Goal: Task Accomplishment & Management: Complete application form

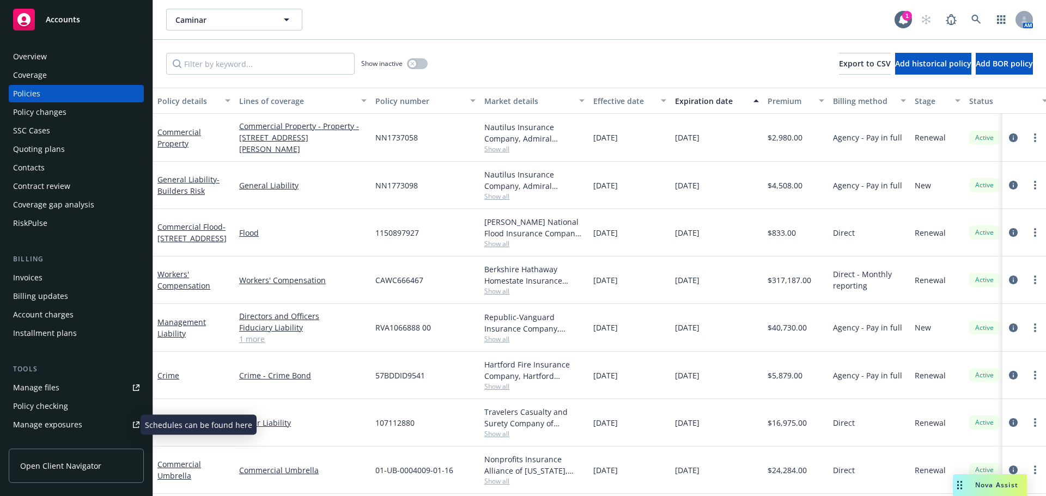
click at [53, 425] on div "Manage exposures" at bounding box center [47, 424] width 69 height 17
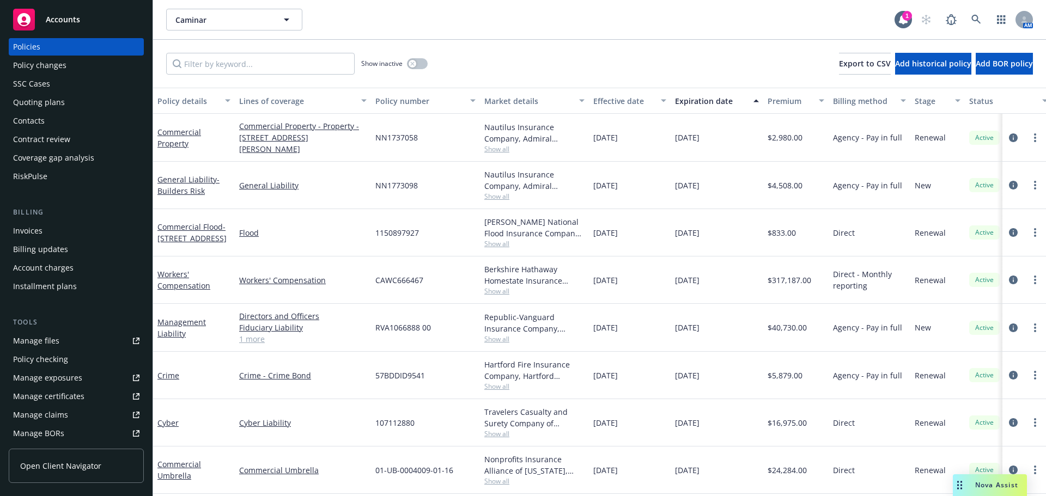
scroll to position [109, 0]
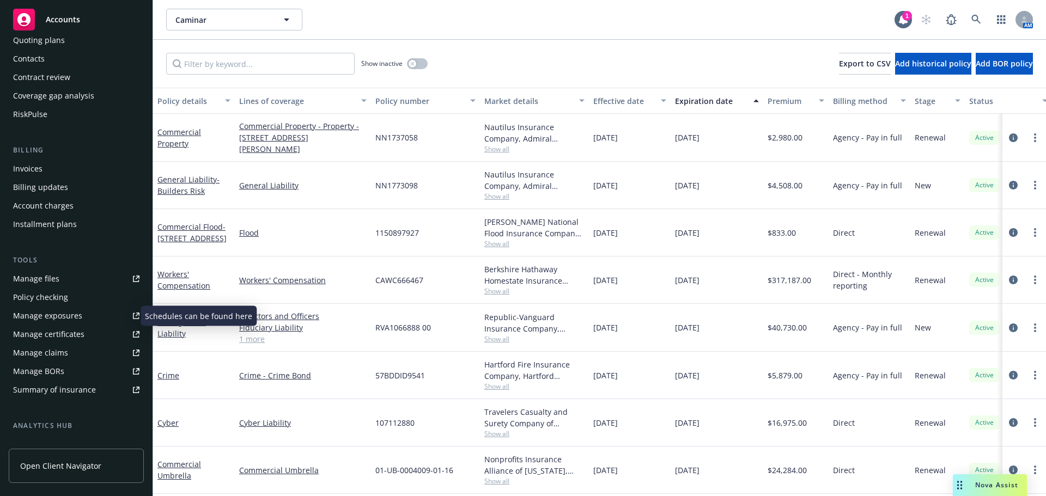
click at [59, 318] on div "Manage exposures" at bounding box center [47, 315] width 69 height 17
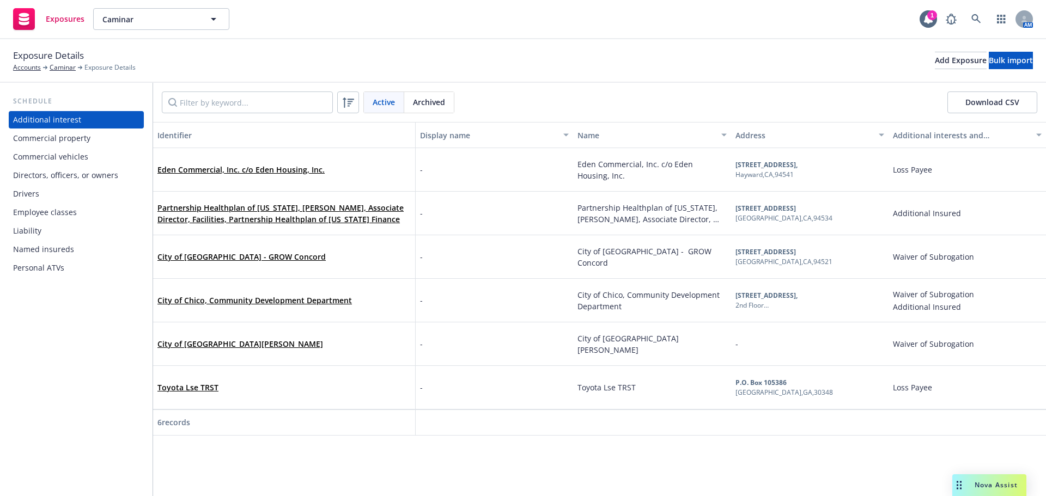
click at [36, 193] on div "Drivers" at bounding box center [26, 193] width 26 height 17
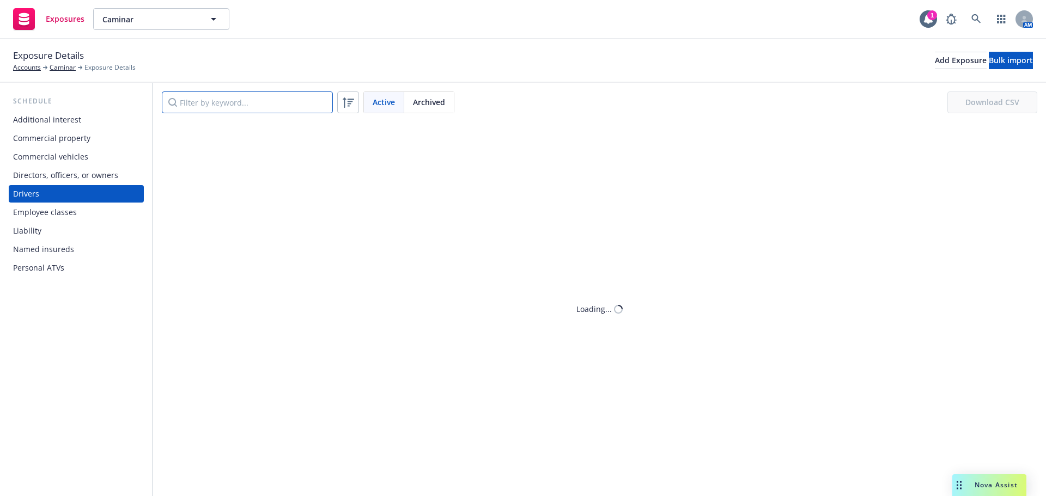
click at [222, 102] on input "Filter by keyword..." at bounding box center [247, 103] width 171 height 22
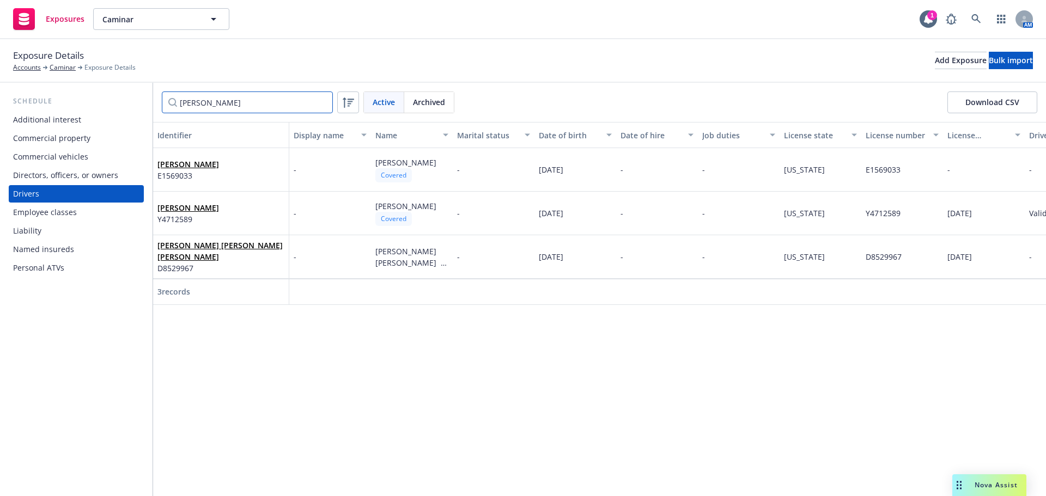
type input "[PERSON_NAME]"
drag, startPoint x: 216, startPoint y: 103, endPoint x: 86, endPoint y: 124, distance: 131.9
click at [92, 124] on div "Schedule Additional interest Commercial property Commercial vehicles Directors,…" at bounding box center [523, 289] width 1046 height 413
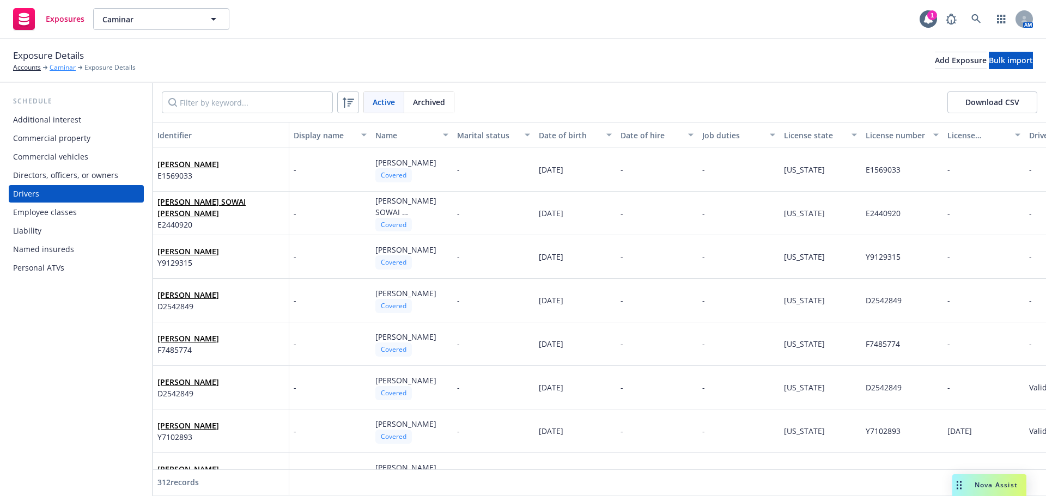
click at [61, 69] on link "Caminar" at bounding box center [63, 68] width 26 height 10
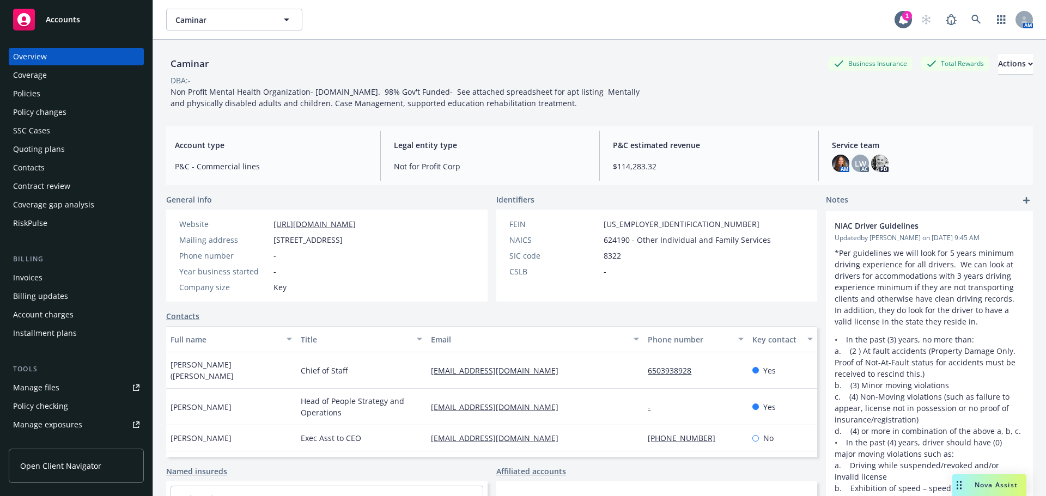
click at [50, 112] on div "Policy changes" at bounding box center [39, 112] width 53 height 17
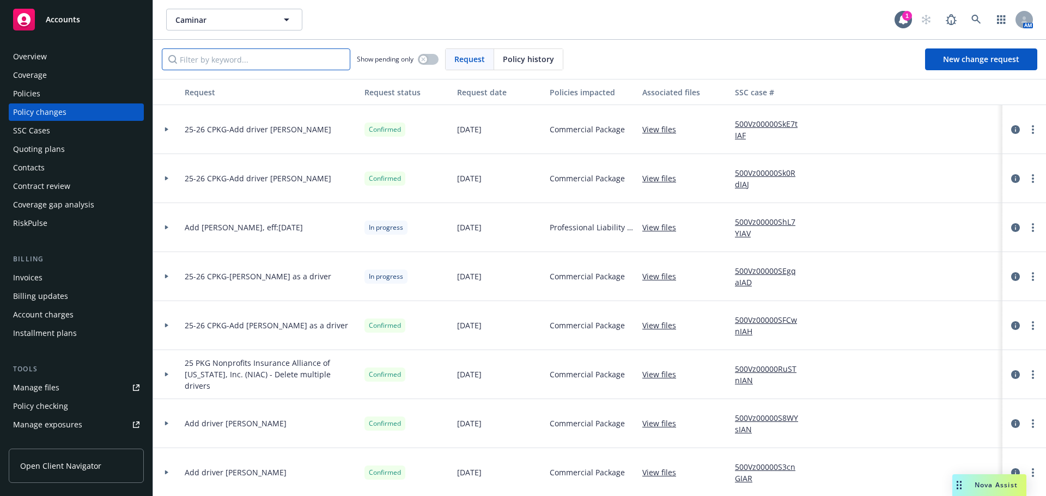
click at [256, 66] on input "Filter by keyword..." at bounding box center [256, 59] width 188 height 22
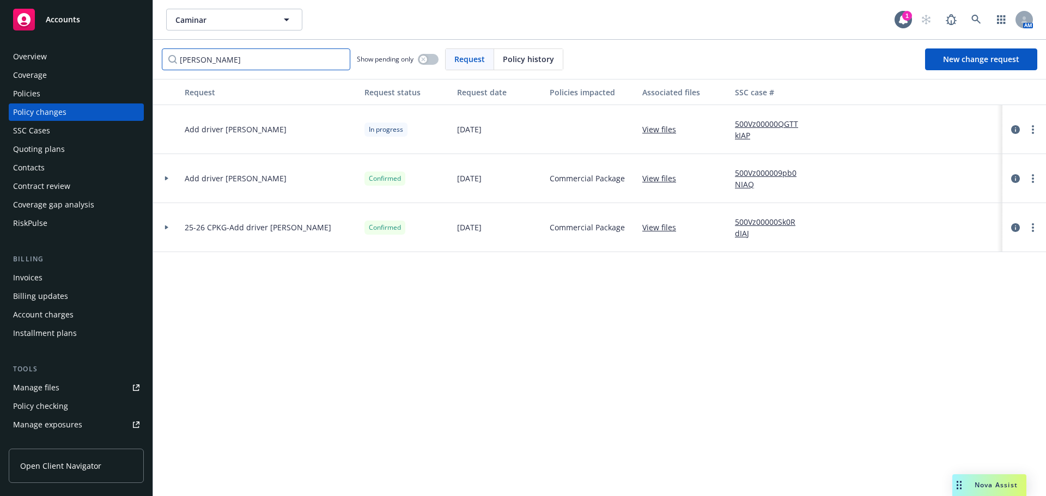
type input "robert"
click at [656, 126] on link "View files" at bounding box center [663, 129] width 42 height 11
click at [755, 127] on link "500Vz00000QGTTkIAP" at bounding box center [771, 129] width 73 height 23
click at [1016, 129] on icon "circleInformation" at bounding box center [1015, 129] width 9 height 9
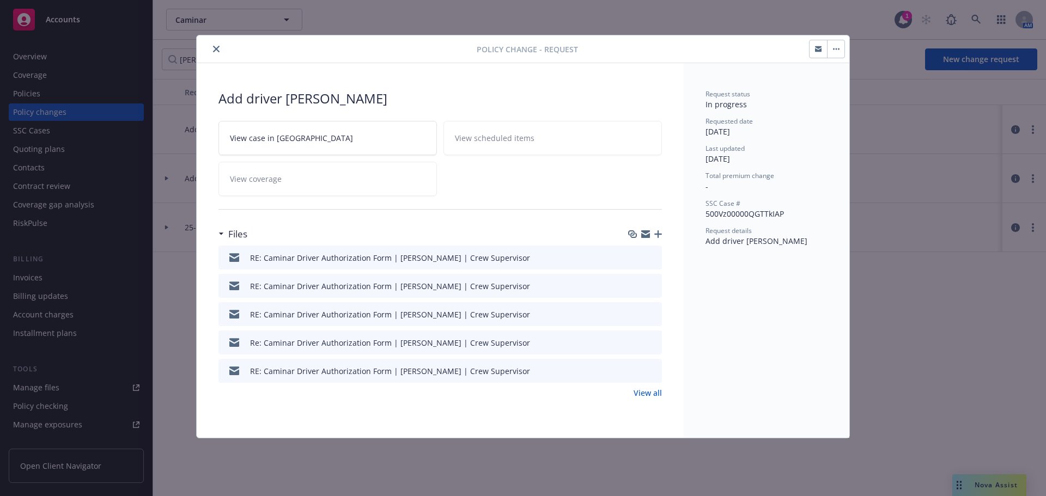
click at [212, 48] on button "close" at bounding box center [216, 48] width 13 height 13
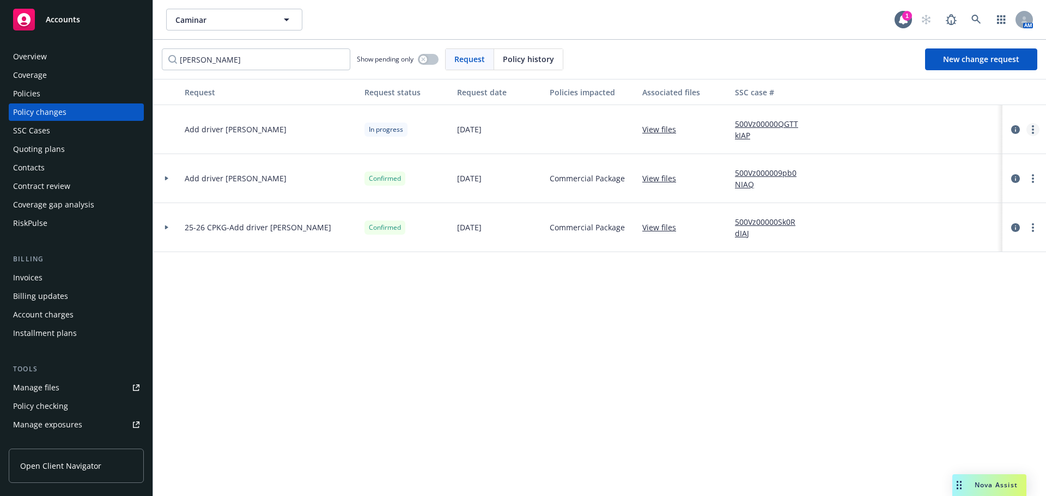
click at [1034, 127] on link "more" at bounding box center [1032, 129] width 13 height 13
click at [866, 356] on div "Request Request status Request date Policies impacted Associated files SSC case…" at bounding box center [599, 287] width 893 height 417
click at [1032, 130] on circle "more" at bounding box center [1033, 130] width 2 height 2
click at [889, 215] on link "Resume workflow" at bounding box center [945, 217] width 187 height 22
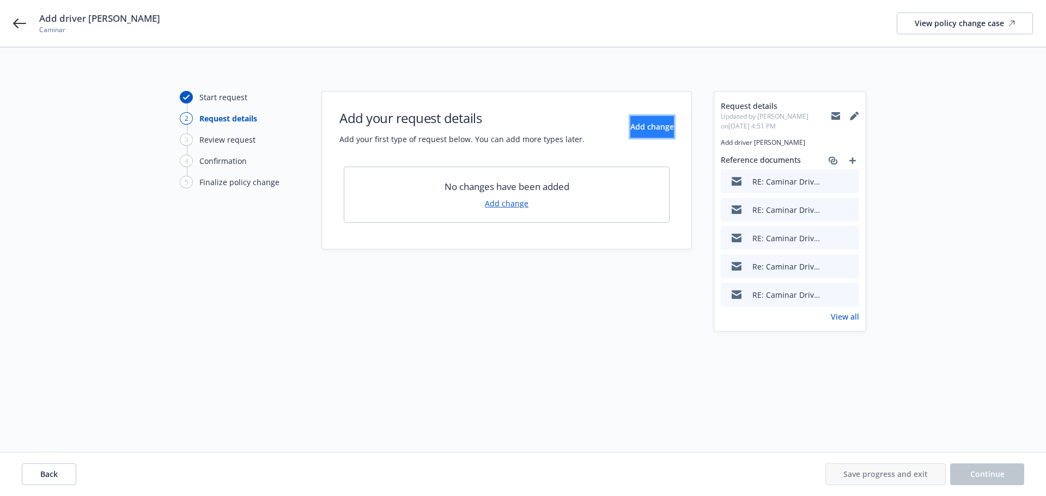
click at [645, 130] on span "Add change" at bounding box center [652, 126] width 44 height 10
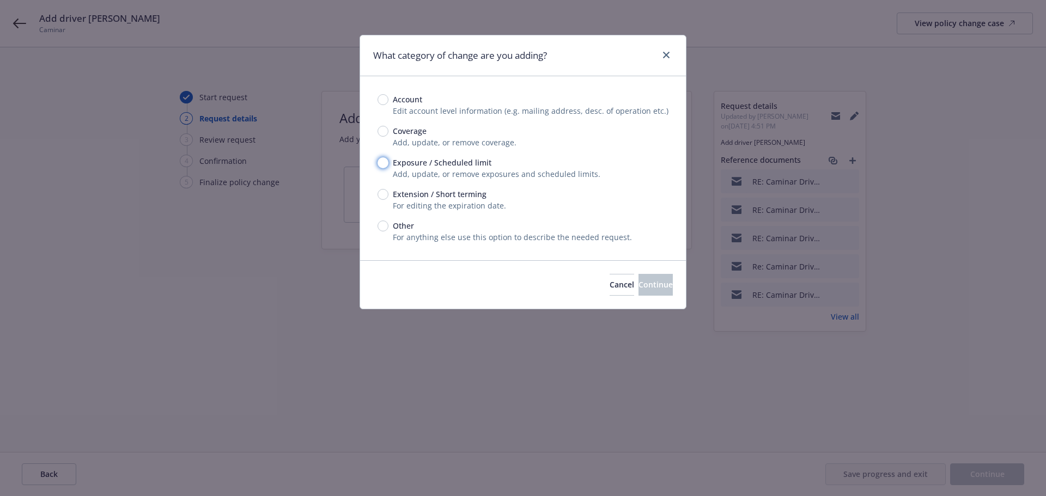
click at [385, 161] on input "Exposure / Scheduled limit" at bounding box center [383, 162] width 11 height 11
radio input "true"
click at [646, 286] on span "Continue" at bounding box center [655, 284] width 34 height 10
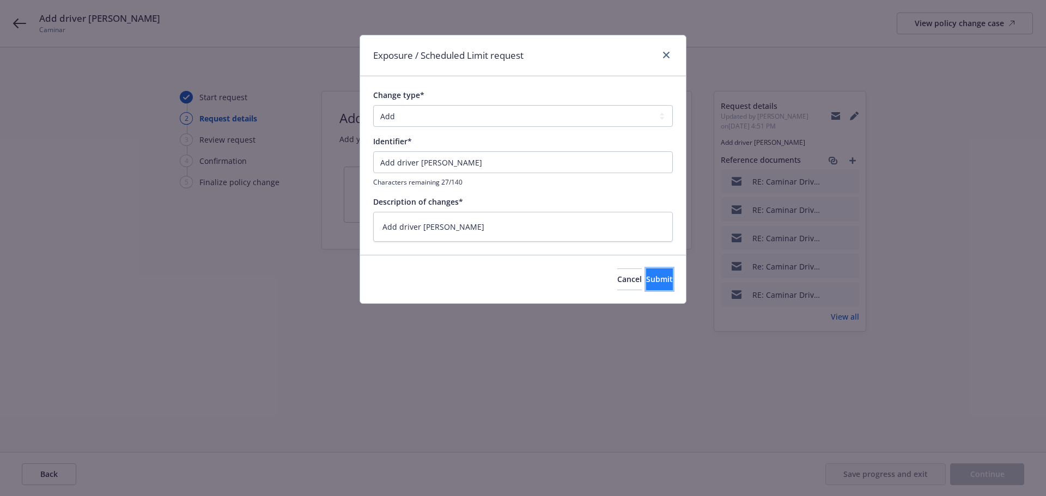
click at [646, 278] on span "Submit" at bounding box center [659, 279] width 27 height 10
type textarea "x"
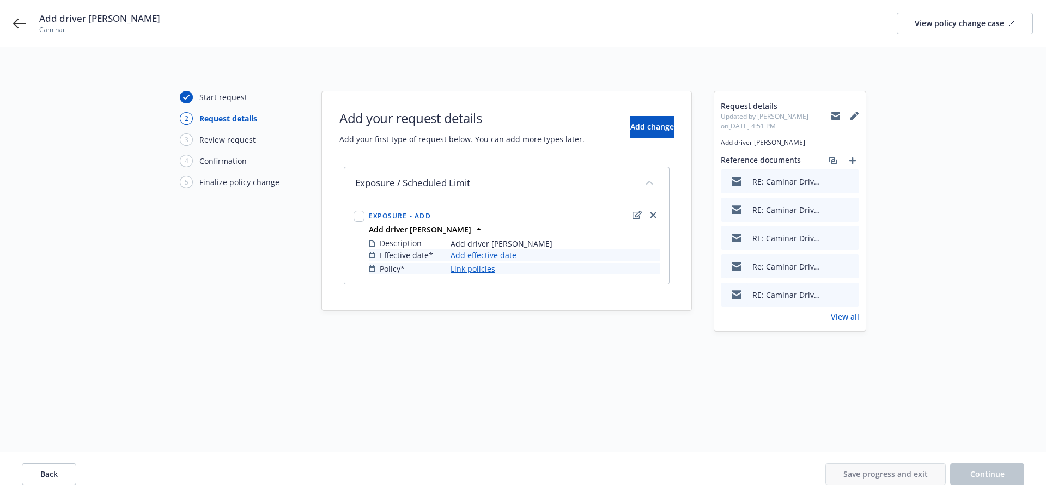
click at [497, 258] on link "Add effective date" at bounding box center [483, 254] width 66 height 11
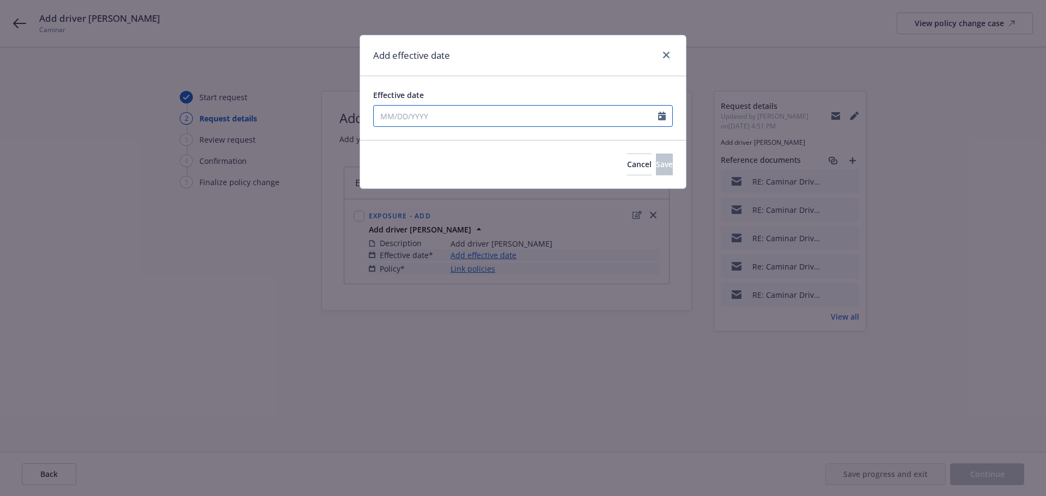
select select "9"
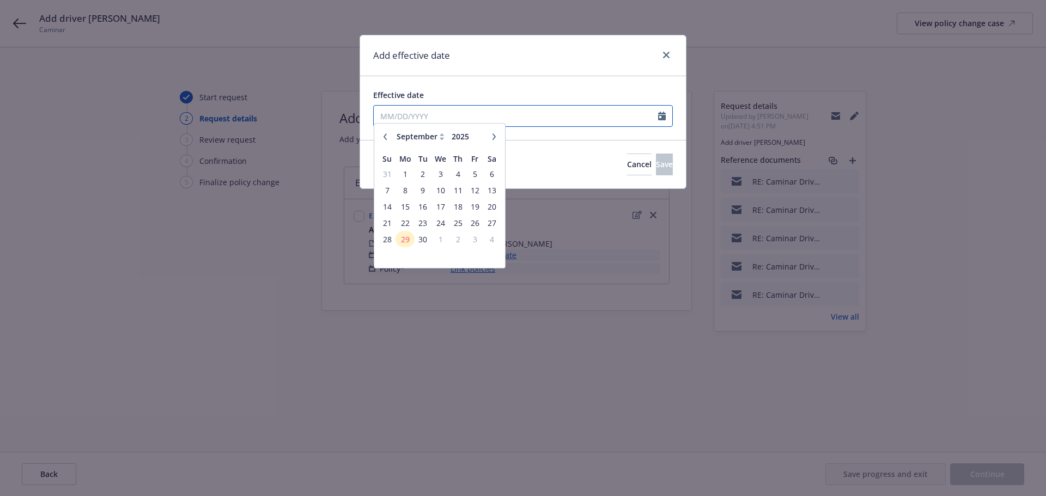
click at [561, 114] on input "Effective date" at bounding box center [516, 116] width 284 height 21
click at [472, 196] on span "12" at bounding box center [474, 196] width 15 height 14
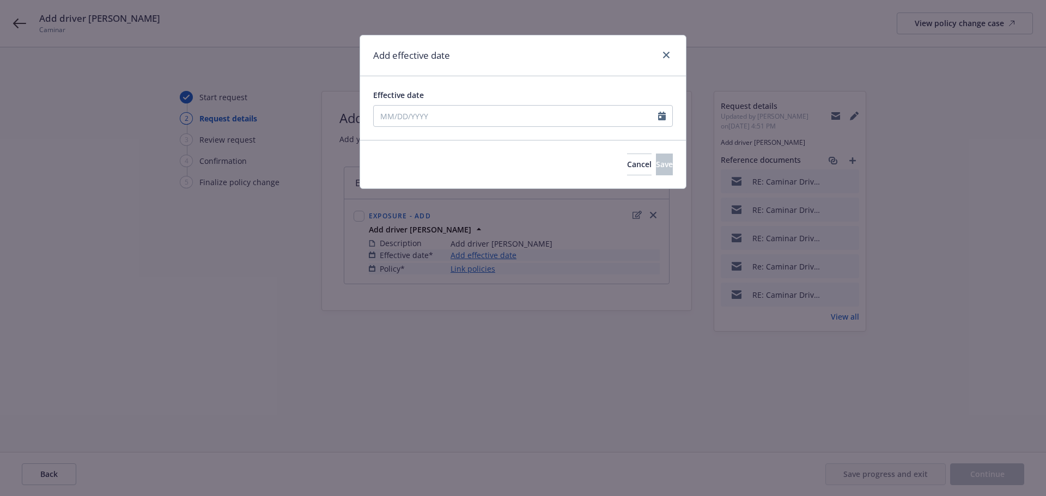
type input "09/12/2025"
click at [656, 167] on span "Save" at bounding box center [664, 164] width 17 height 10
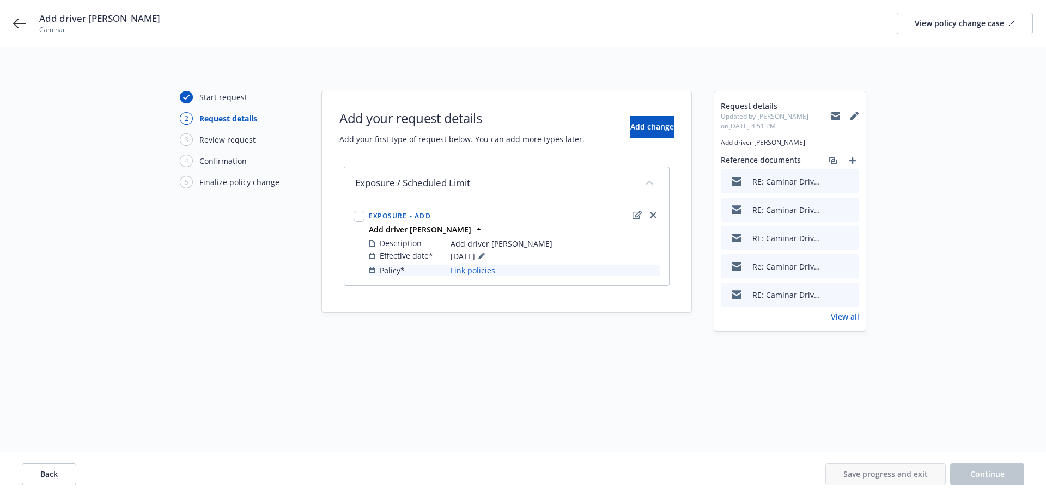
click at [463, 271] on link "Link policies" at bounding box center [472, 270] width 45 height 11
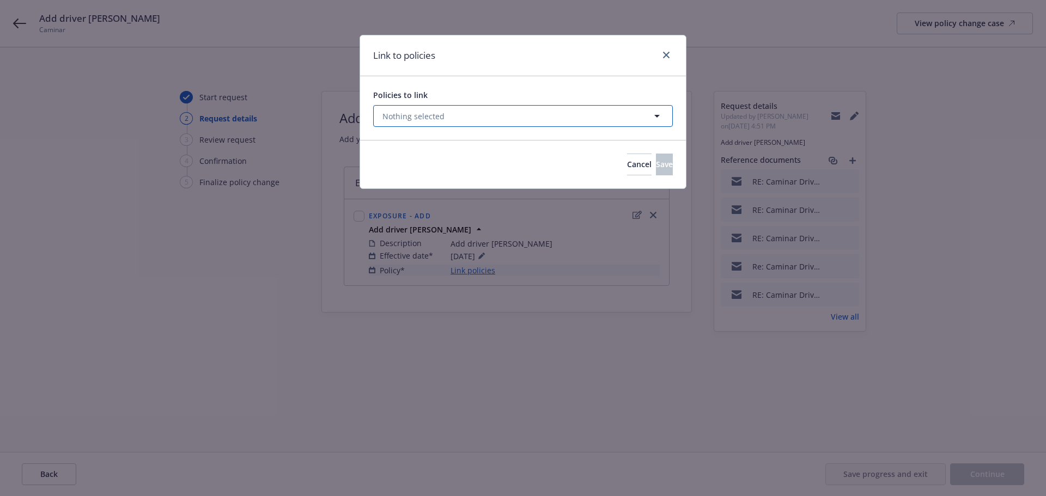
click at [422, 115] on span "Nothing selected" at bounding box center [413, 116] width 62 height 11
select select "ACTIVE"
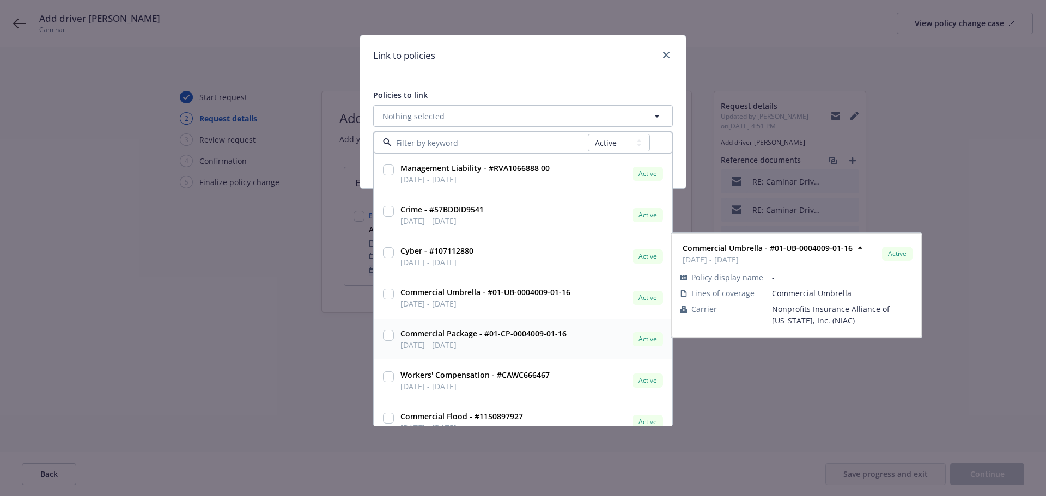
scroll to position [54, 0]
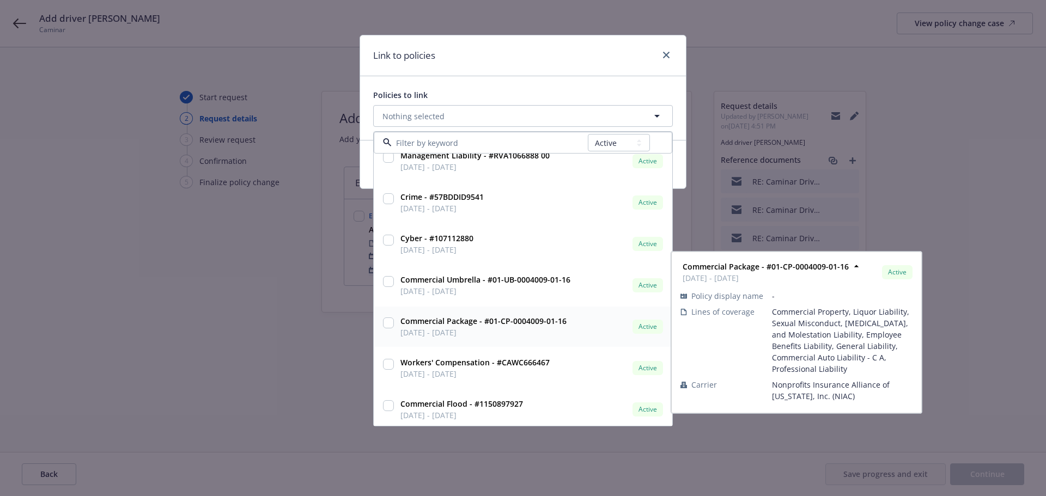
click at [388, 323] on input "checkbox" at bounding box center [388, 323] width 11 height 11
checkbox input "true"
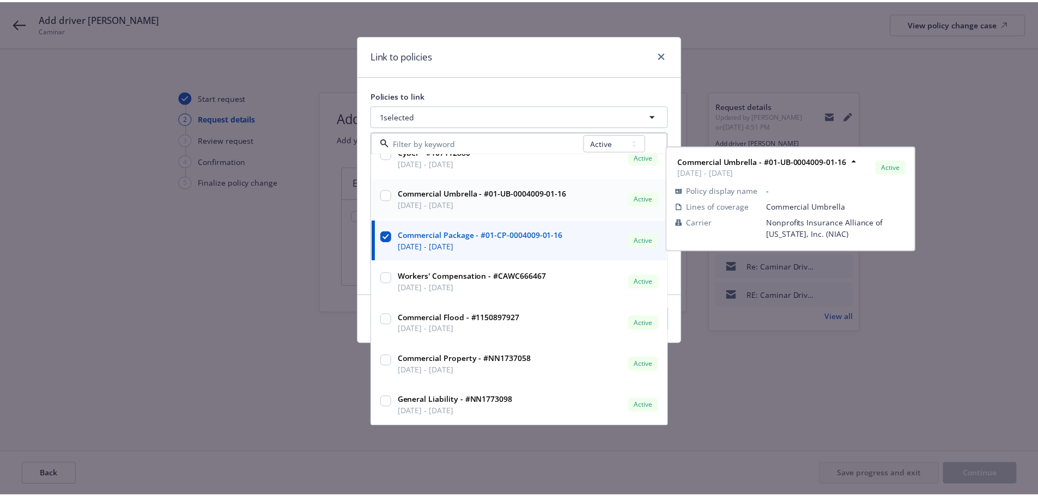
scroll to position [142, 0]
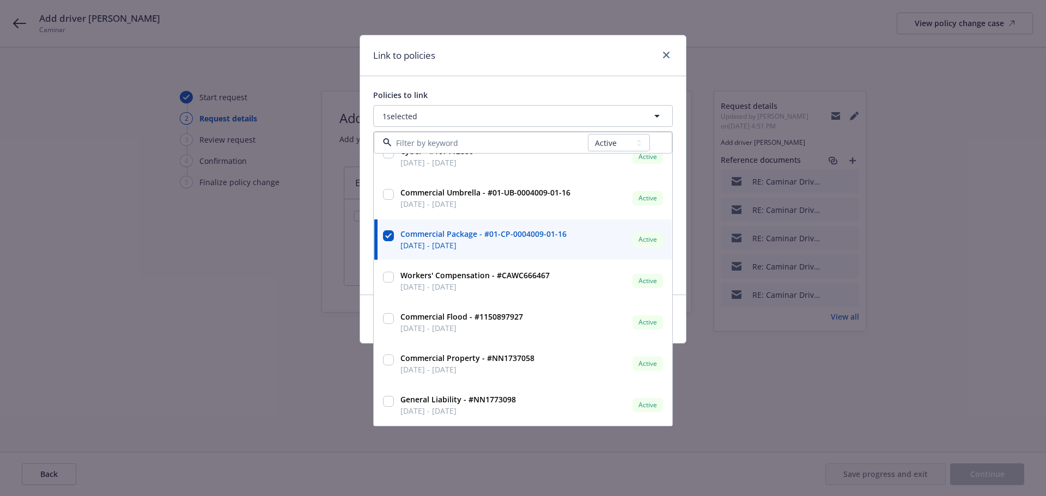
click at [616, 54] on div "Link to policies" at bounding box center [523, 55] width 326 height 41
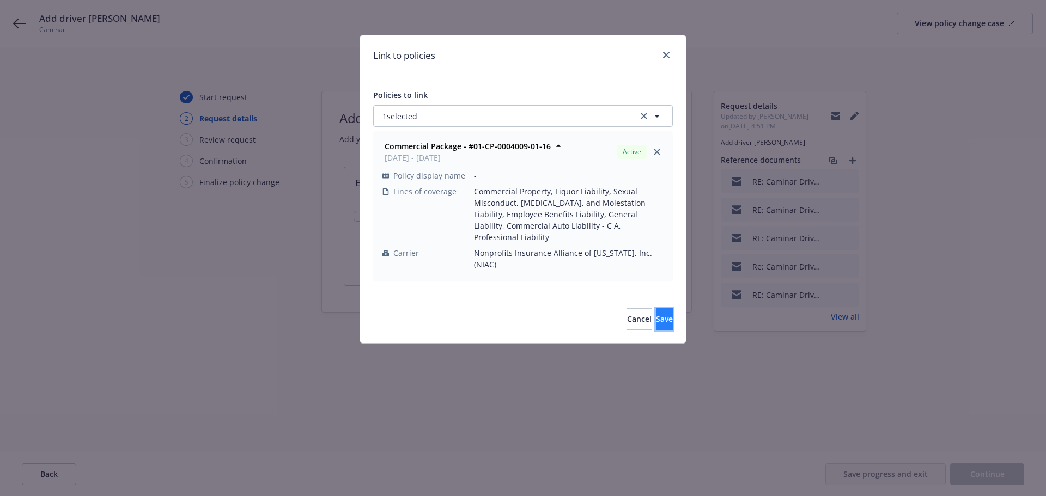
click at [656, 308] on button "Save" at bounding box center [664, 319] width 17 height 22
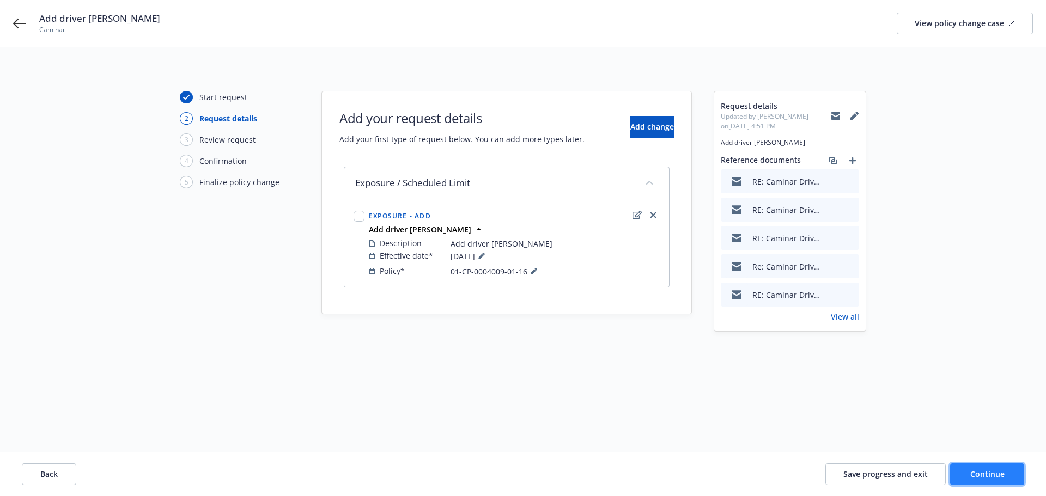
click at [999, 474] on span "Continue" at bounding box center [987, 474] width 34 height 10
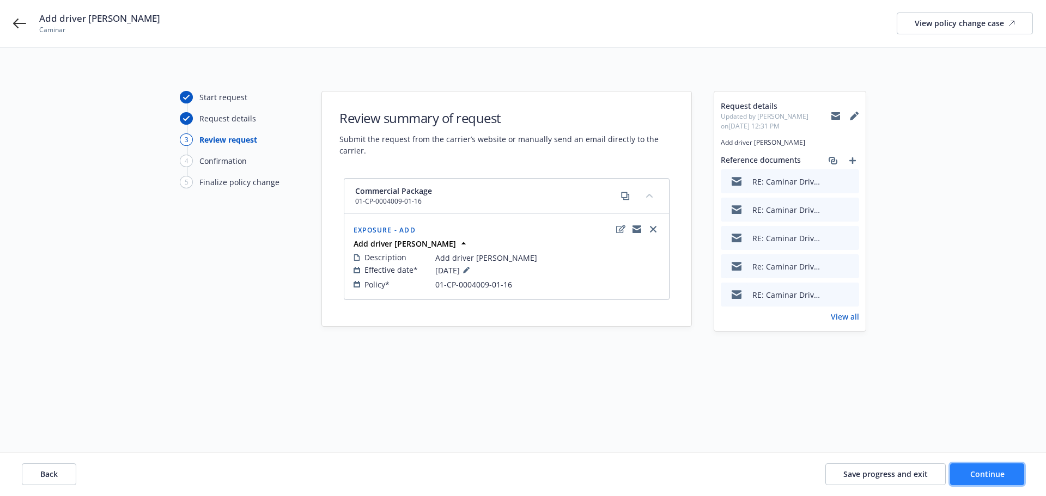
click at [979, 477] on span "Continue" at bounding box center [987, 474] width 34 height 10
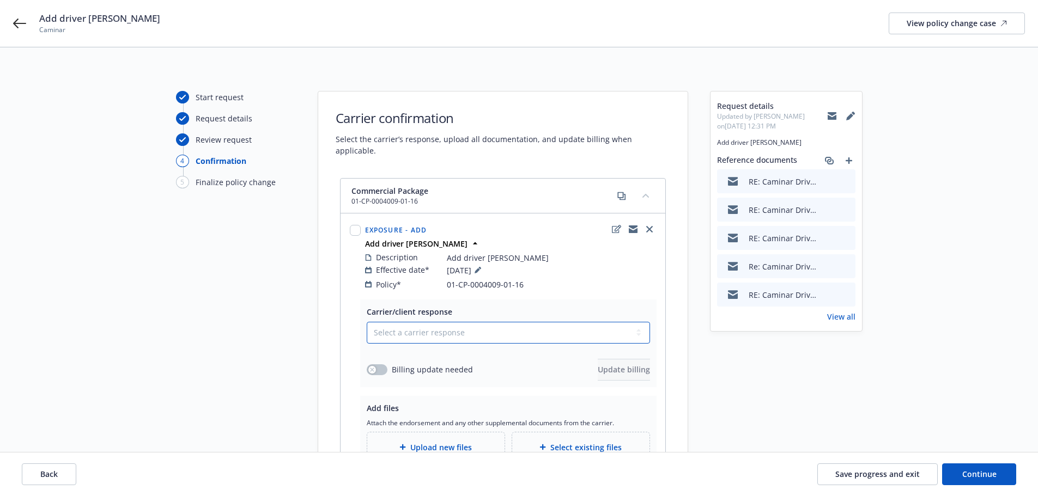
click at [394, 328] on select "Select a carrier response Accepted Accepted with revision No endorsement needed…" at bounding box center [508, 333] width 283 height 22
select select "NO_ENDORSEMENT_NEEDED"
click at [367, 322] on select "Select a carrier response Accepted Accepted with revision No endorsement needed…" at bounding box center [508, 333] width 283 height 22
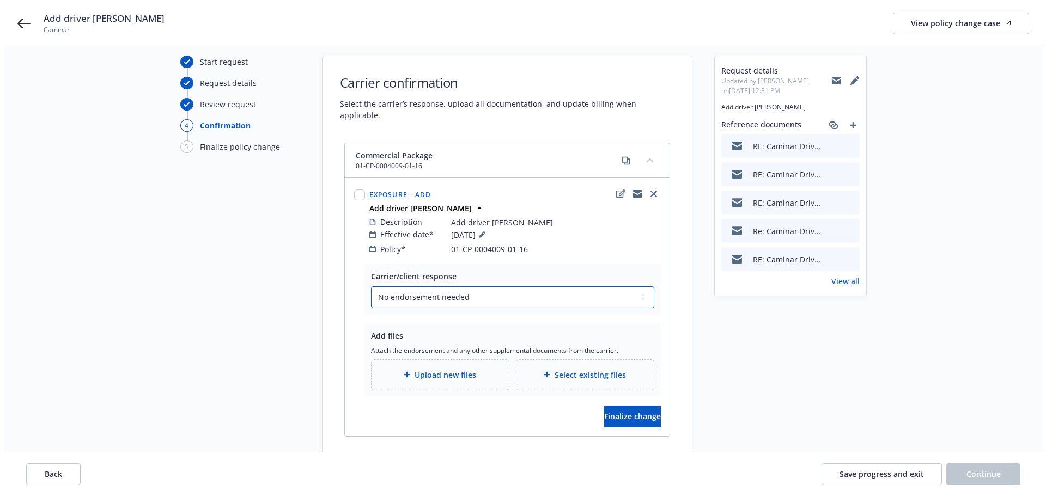
scroll to position [54, 0]
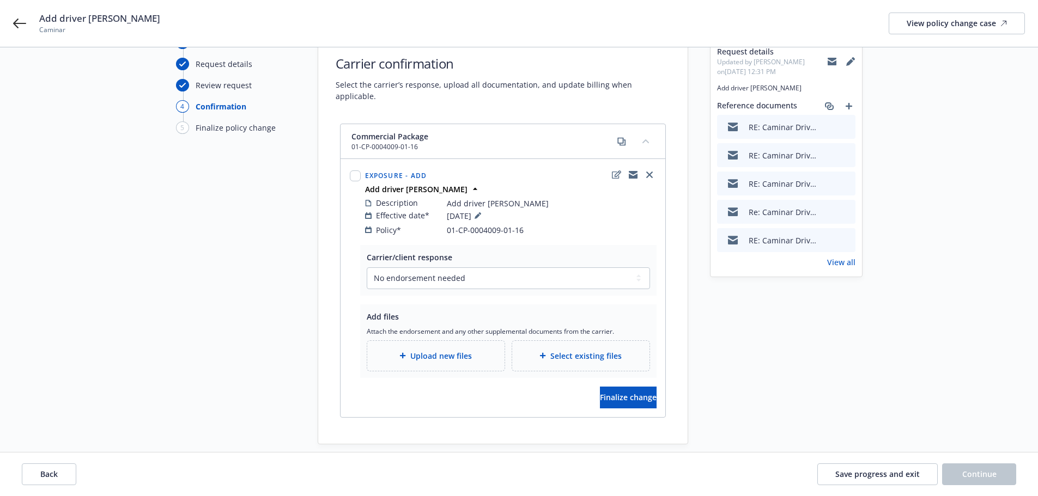
click at [582, 350] on span "Select existing files" at bounding box center [585, 355] width 71 height 11
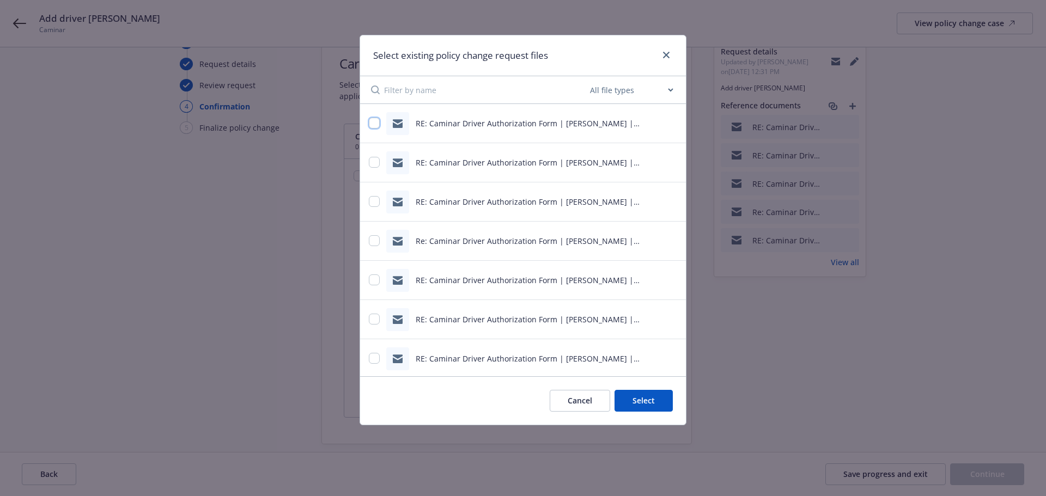
click at [372, 127] on input "checkbox" at bounding box center [374, 123] width 11 height 11
checkbox input "true"
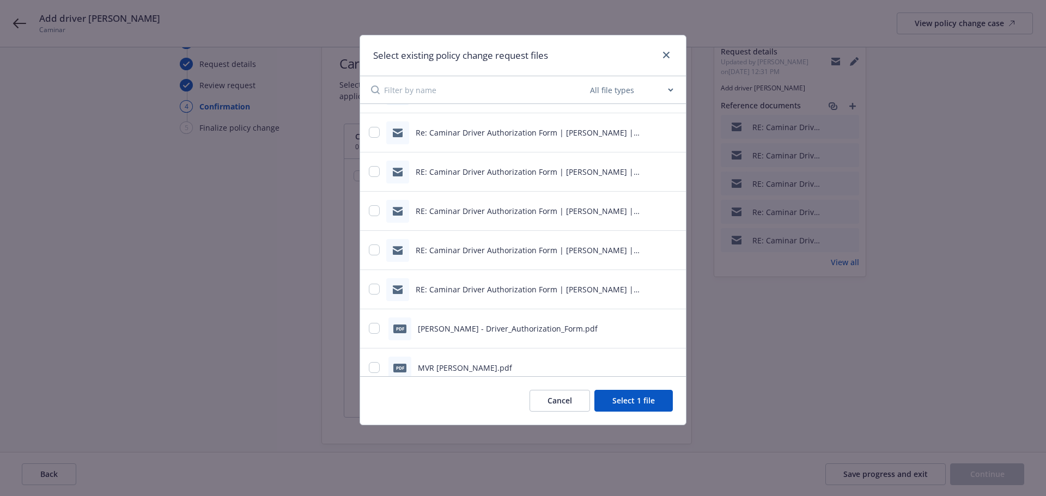
scroll to position [109, 0]
click at [373, 251] on input "checkbox" at bounding box center [374, 249] width 11 height 11
click at [375, 250] on input "checkbox" at bounding box center [374, 249] width 11 height 11
checkbox input "false"
click at [374, 287] on input "checkbox" at bounding box center [374, 288] width 11 height 11
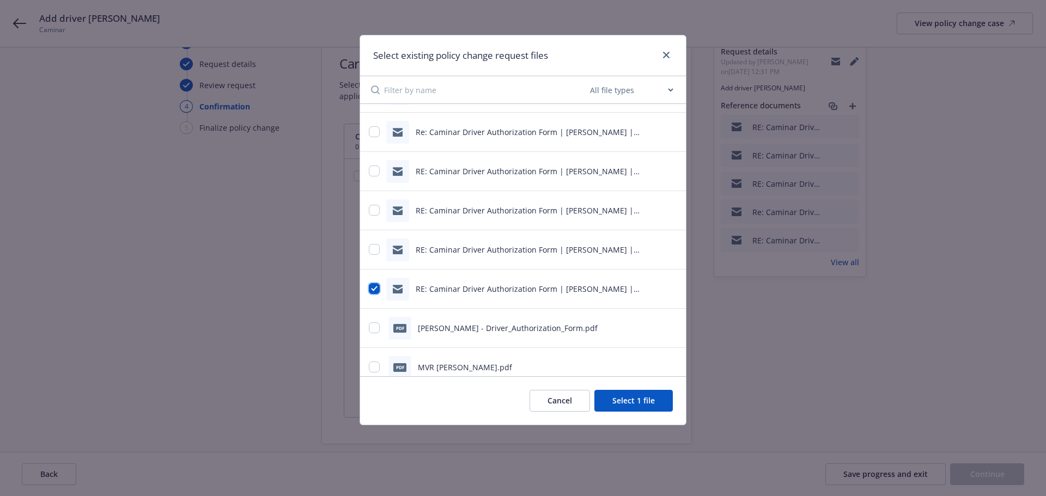
checkbox input "true"
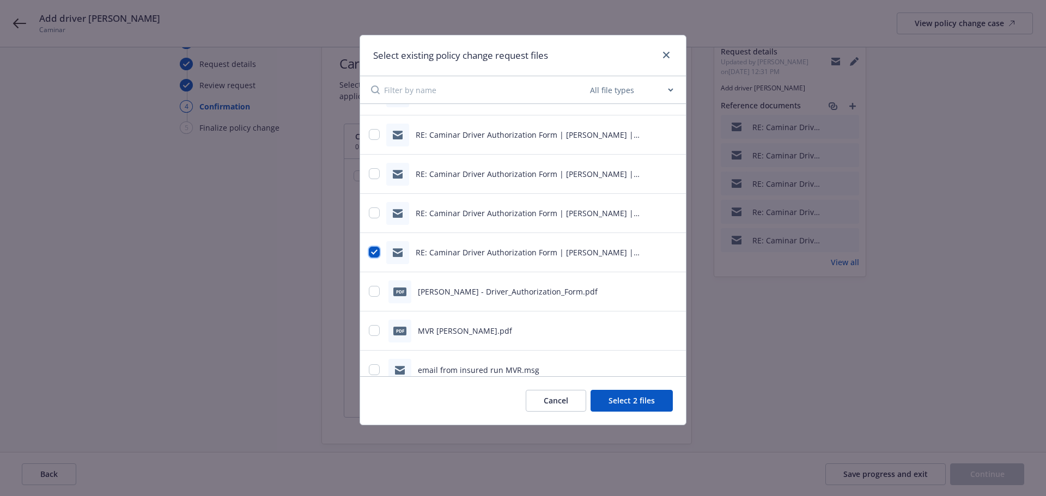
scroll to position [163, 0]
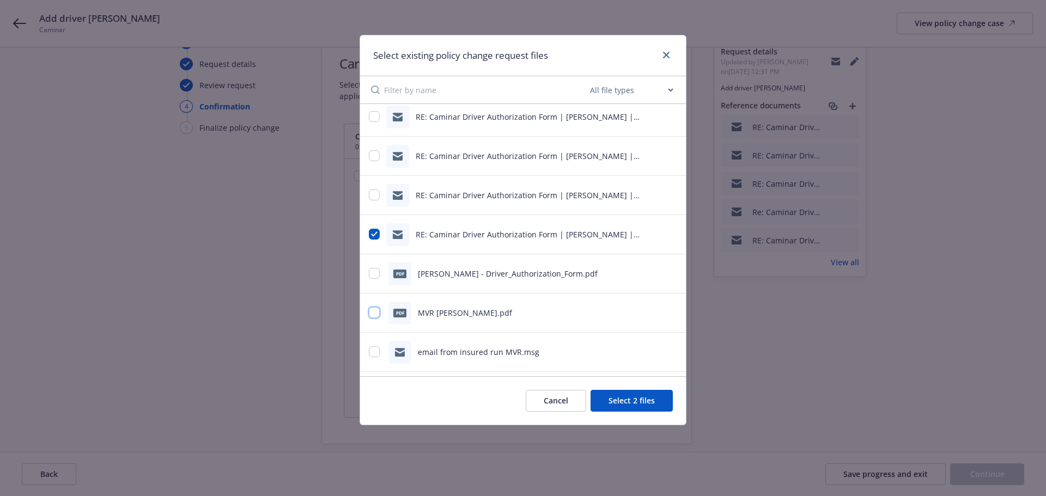
click at [376, 313] on input "checkbox" at bounding box center [374, 312] width 11 height 11
checkbox input "true"
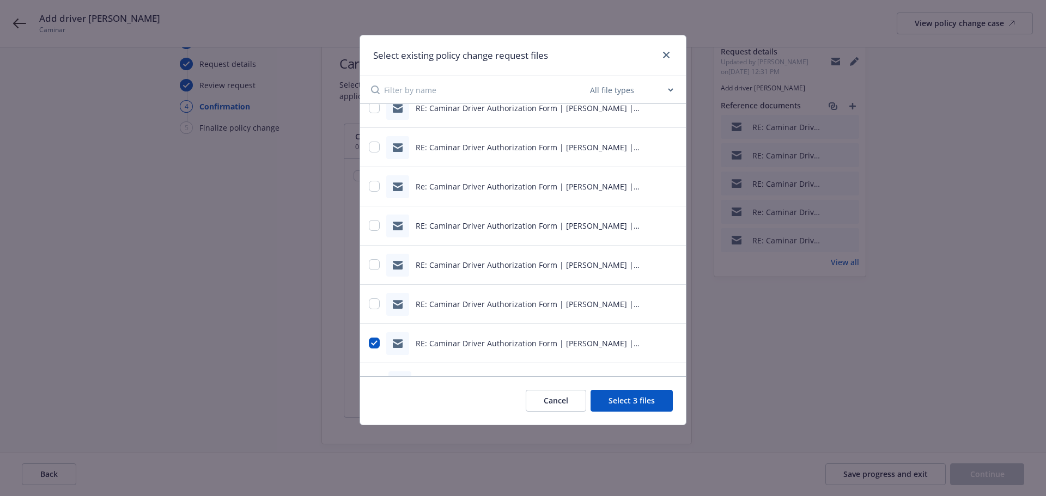
scroll to position [185, 0]
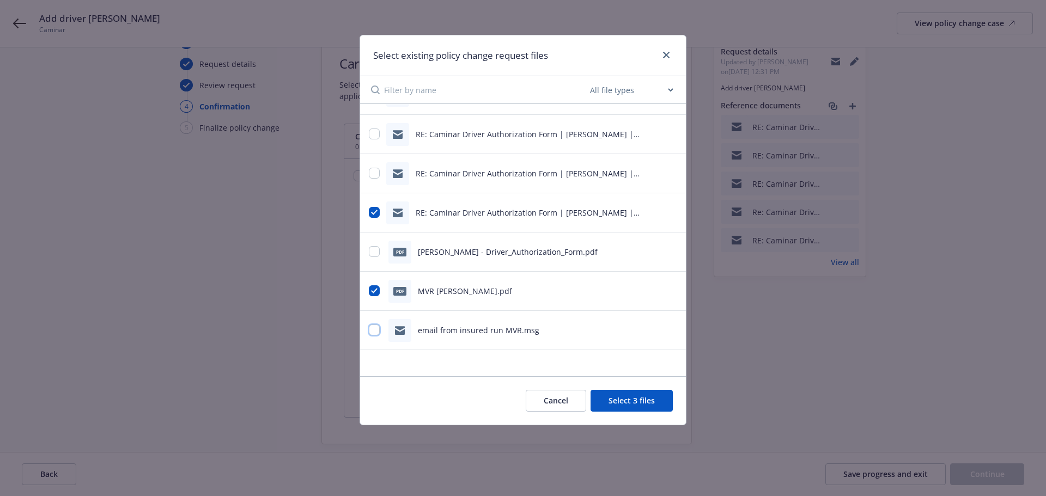
click at [376, 331] on input "checkbox" at bounding box center [374, 330] width 11 height 11
checkbox input "true"
click at [636, 399] on button "Select 4 files" at bounding box center [631, 401] width 82 height 22
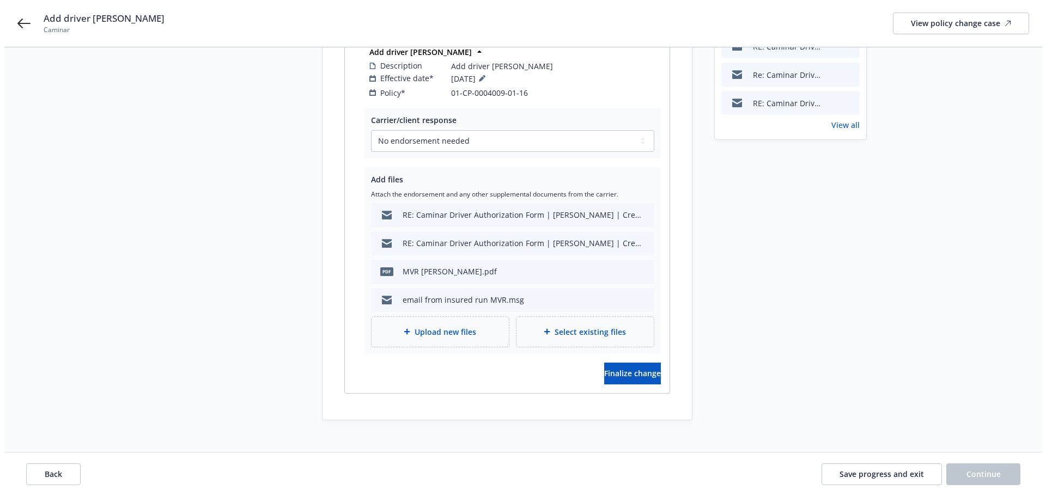
scroll to position [192, 0]
click at [633, 368] on span "Finalize change" at bounding box center [628, 373] width 57 height 10
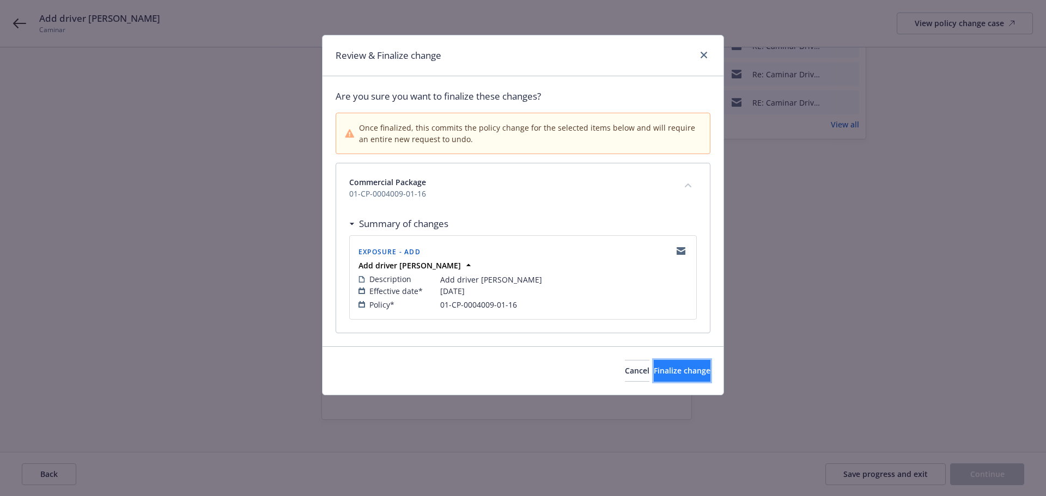
click at [690, 373] on span "Finalize change" at bounding box center [682, 371] width 57 height 10
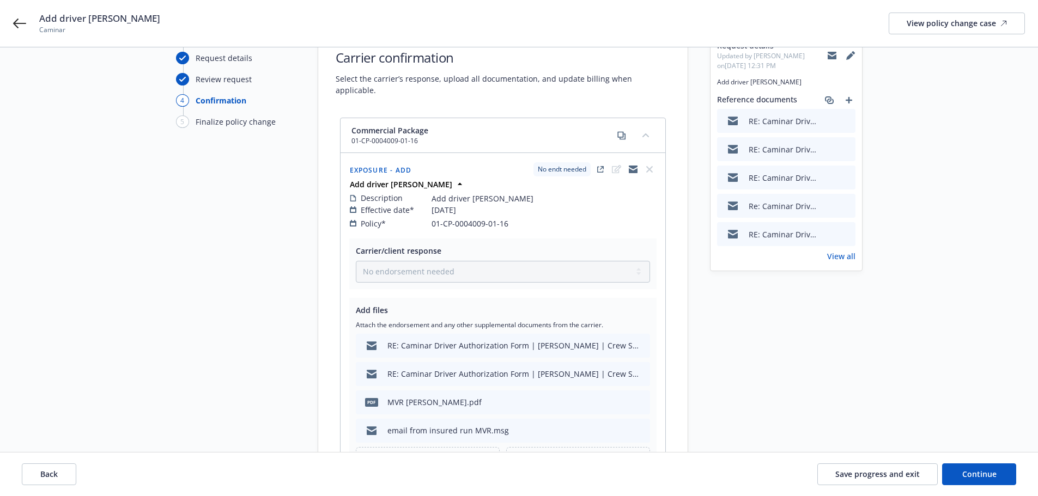
scroll to position [192, 0]
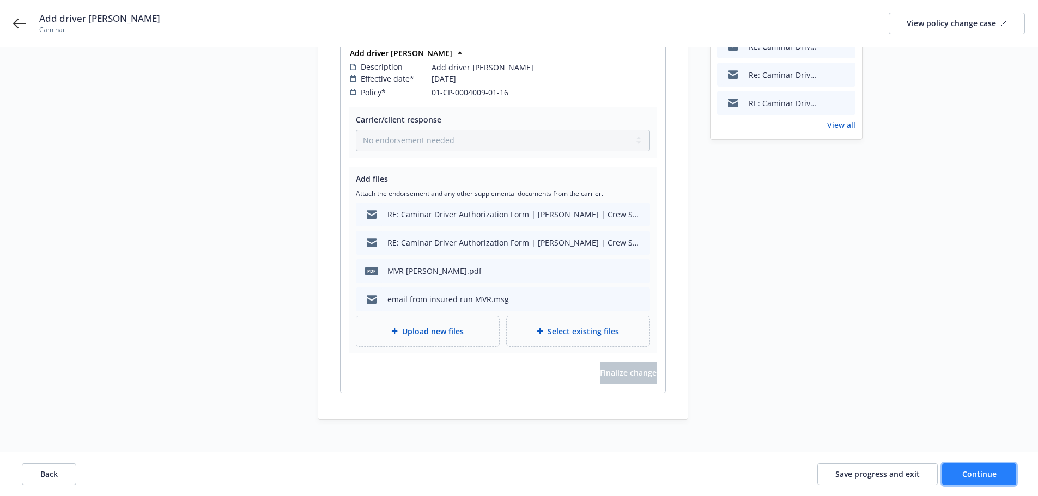
click at [997, 473] on button "Continue" at bounding box center [979, 475] width 74 height 22
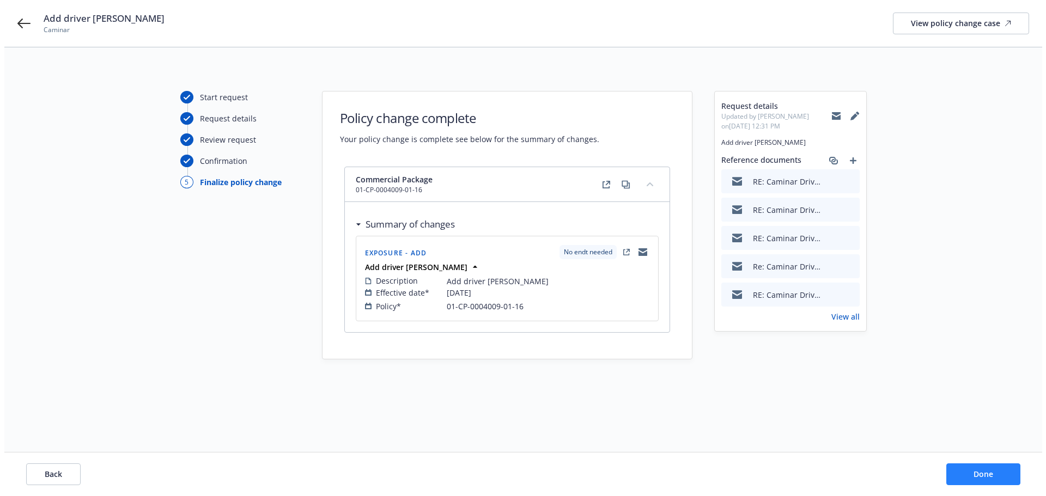
scroll to position [0, 0]
click at [997, 473] on button "Done" at bounding box center [987, 475] width 74 height 22
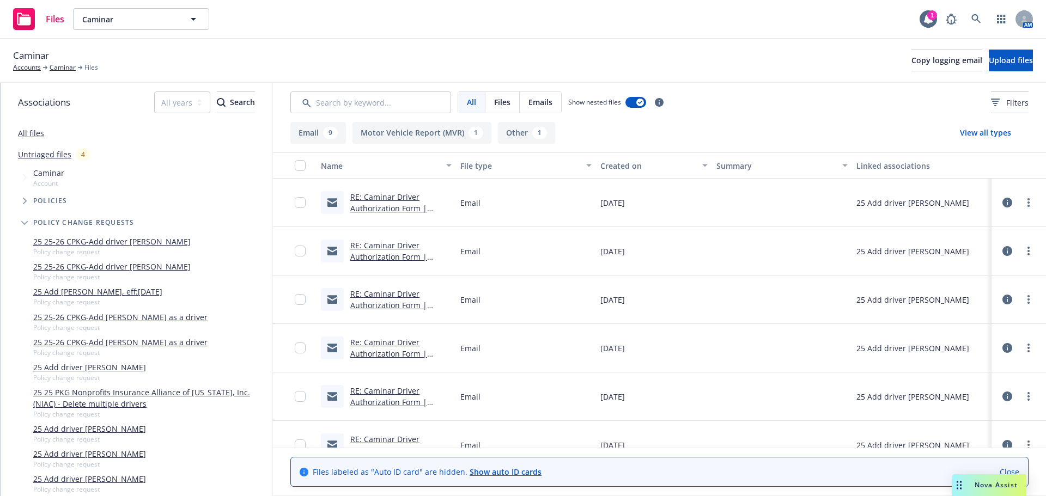
click at [387, 203] on div "RE: Caminar Driver Authorization Form | Robert Melendrez | Crew Supervisor" at bounding box center [400, 202] width 101 height 23
click at [389, 199] on link "RE: Caminar Driver Authorization Form | Robert Melendrez | Crew Supervisor" at bounding box center [394, 214] width 88 height 45
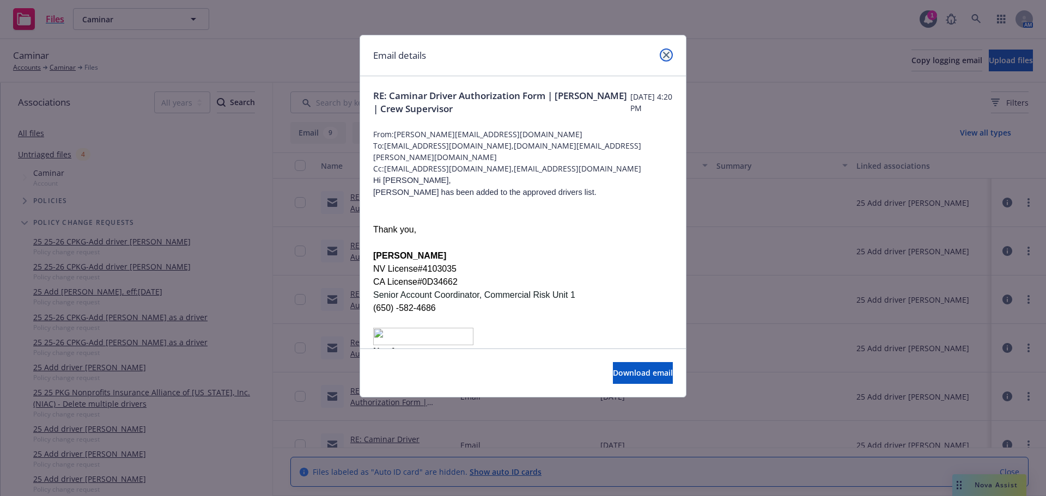
click at [662, 54] on link "close" at bounding box center [666, 54] width 13 height 13
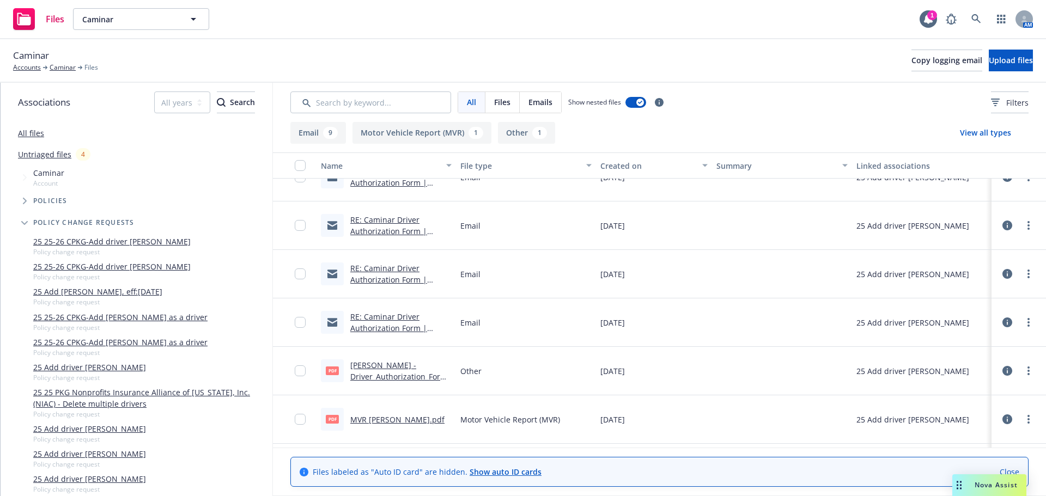
scroll to position [262, 0]
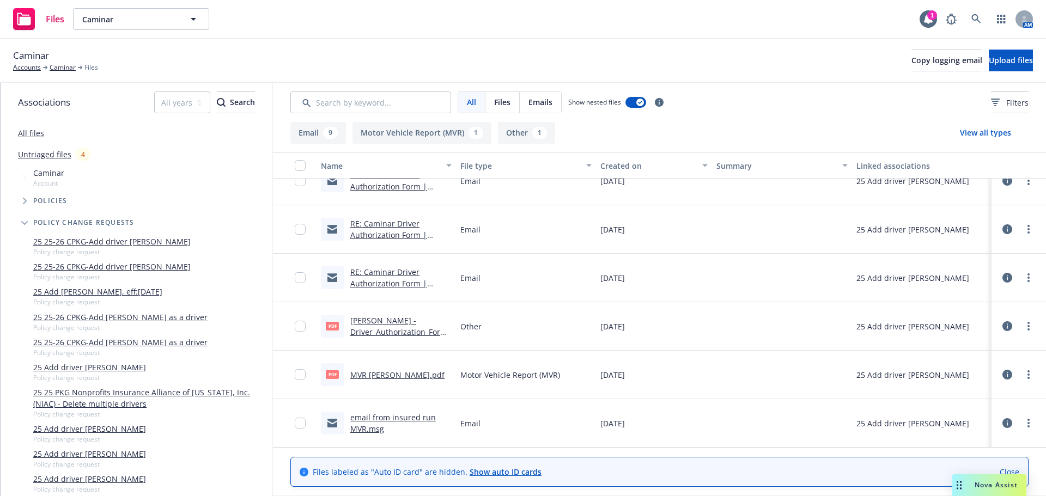
click at [392, 374] on link "MVR Robert Melendrez.pdf" at bounding box center [397, 375] width 94 height 10
click at [46, 153] on link "Untriaged files" at bounding box center [44, 154] width 53 height 11
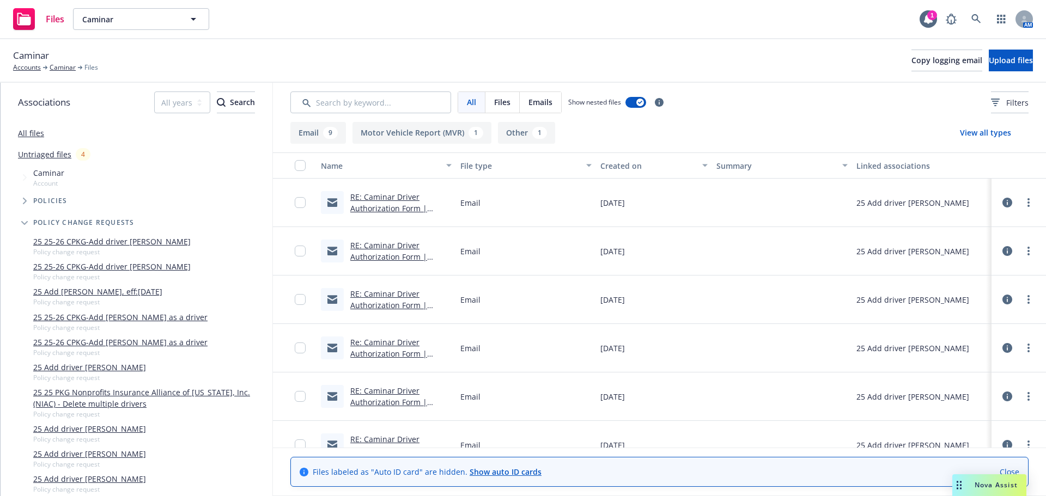
click at [388, 204] on link "RE: Caminar Driver Authorization Form | Robert Melendrez | Crew Supervisor" at bounding box center [394, 214] width 88 height 45
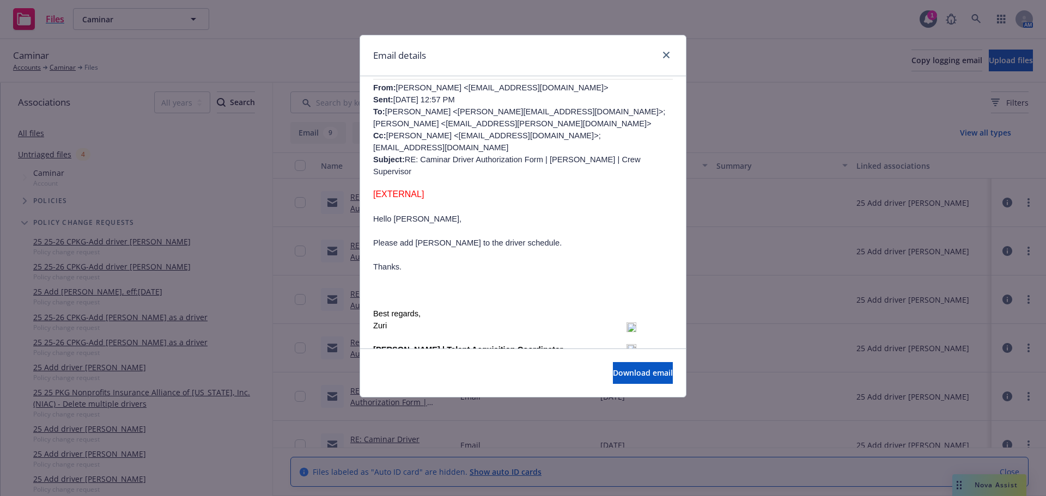
scroll to position [436, 0]
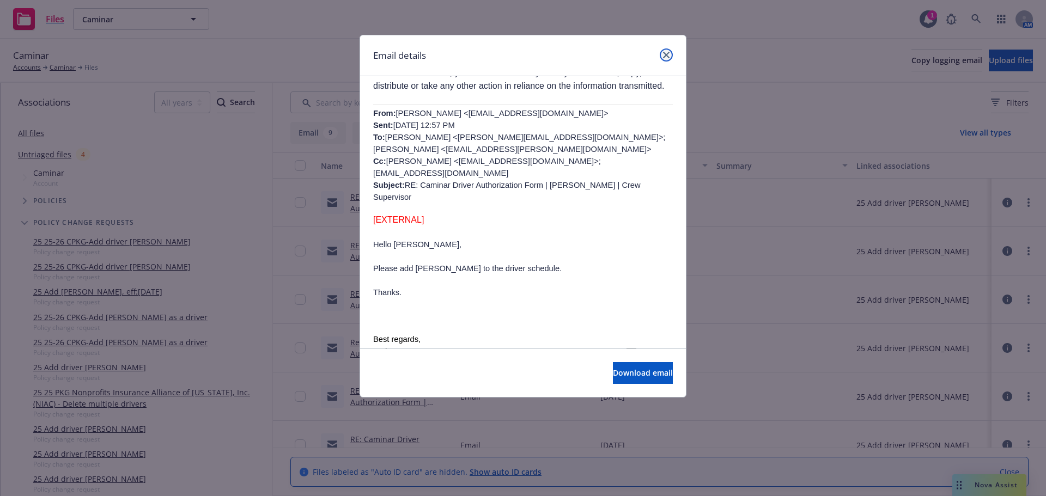
click at [669, 56] on link "close" at bounding box center [666, 54] width 13 height 13
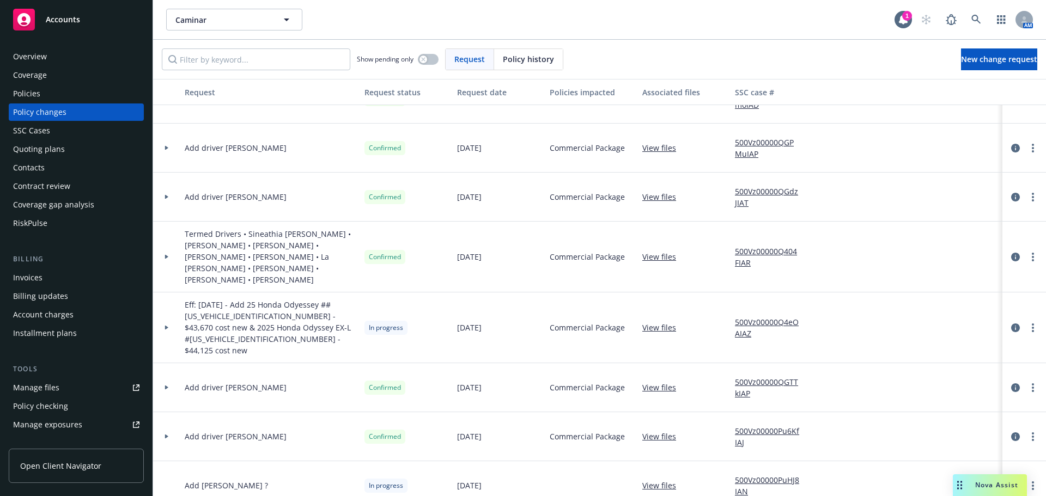
scroll to position [1089, 0]
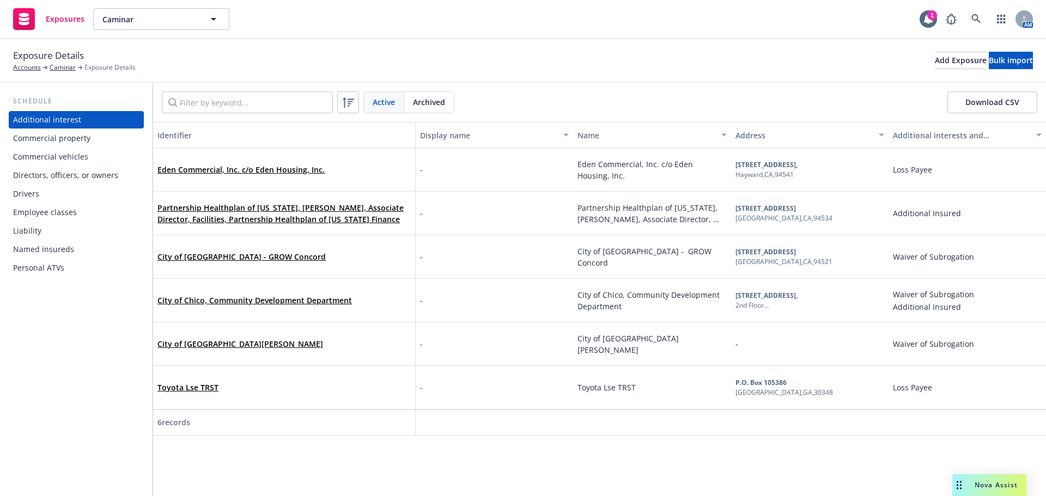
click at [37, 198] on div "Drivers" at bounding box center [26, 193] width 26 height 17
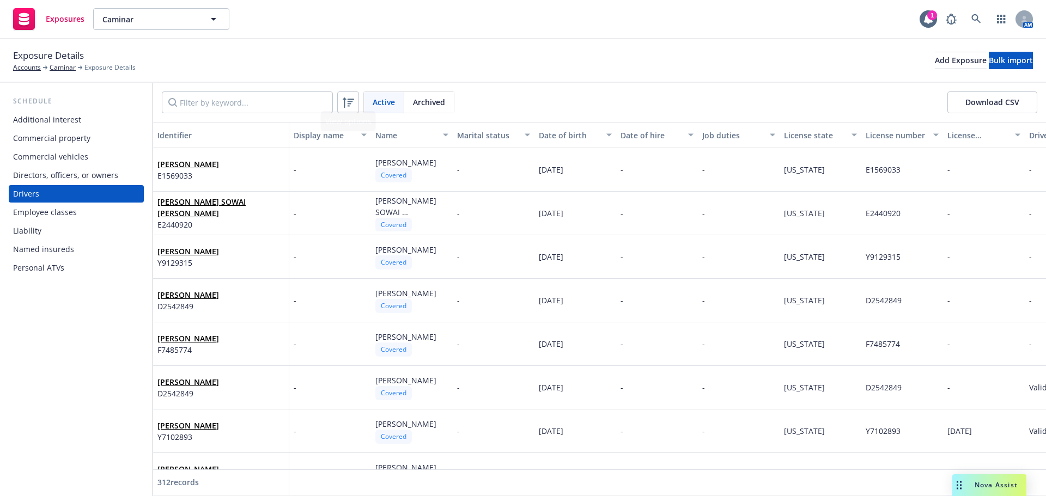
click at [261, 114] on div "Active Archived Download CSV" at bounding box center [599, 102] width 893 height 39
click at [262, 107] on input "Filter by keyword..." at bounding box center [247, 103] width 171 height 22
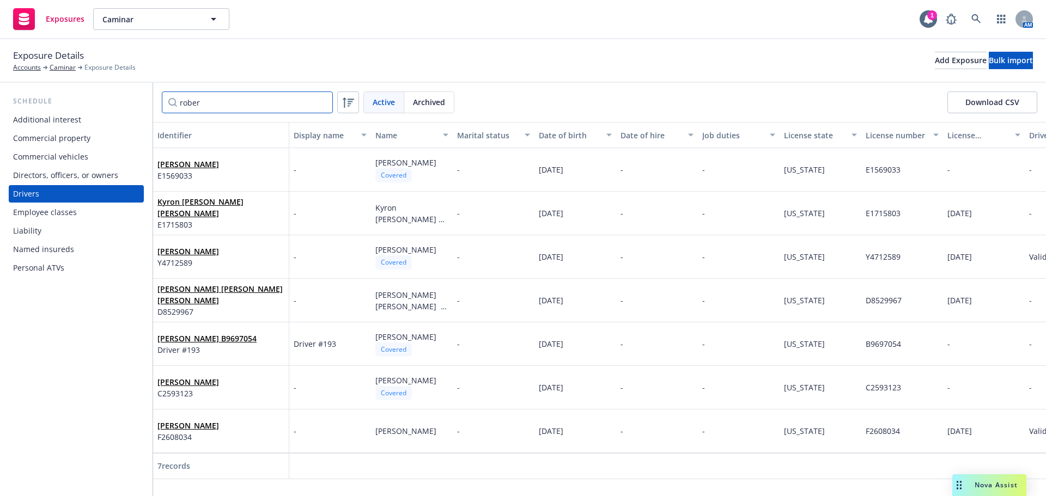
type input "robert"
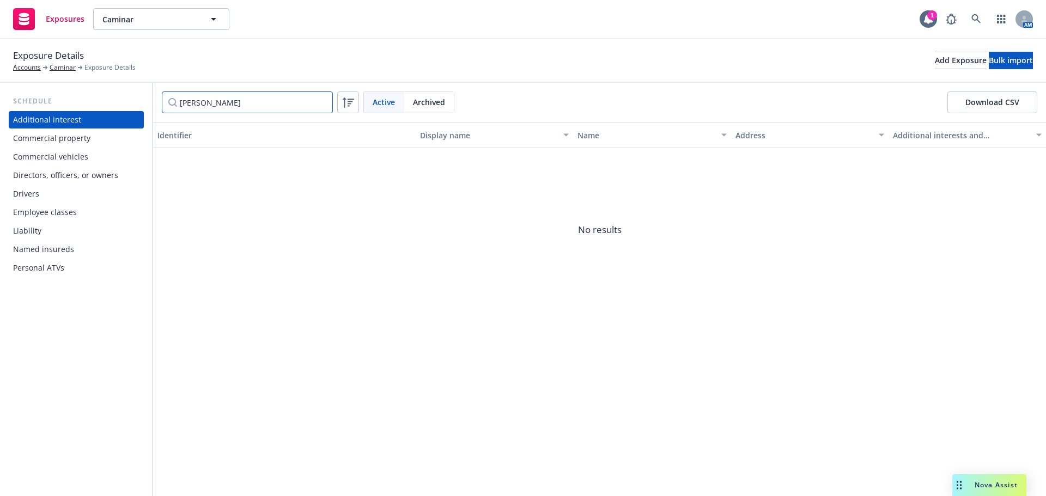
drag, startPoint x: 320, startPoint y: 105, endPoint x: 332, endPoint y: 111, distance: 13.7
click at [321, 105] on input "robert" at bounding box center [247, 103] width 171 height 22
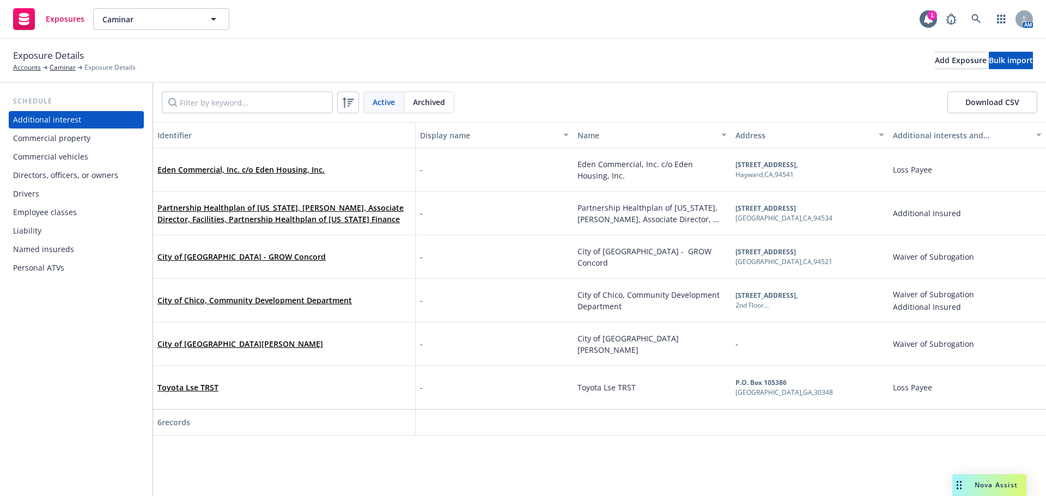
click at [25, 192] on div "Drivers" at bounding box center [26, 193] width 26 height 17
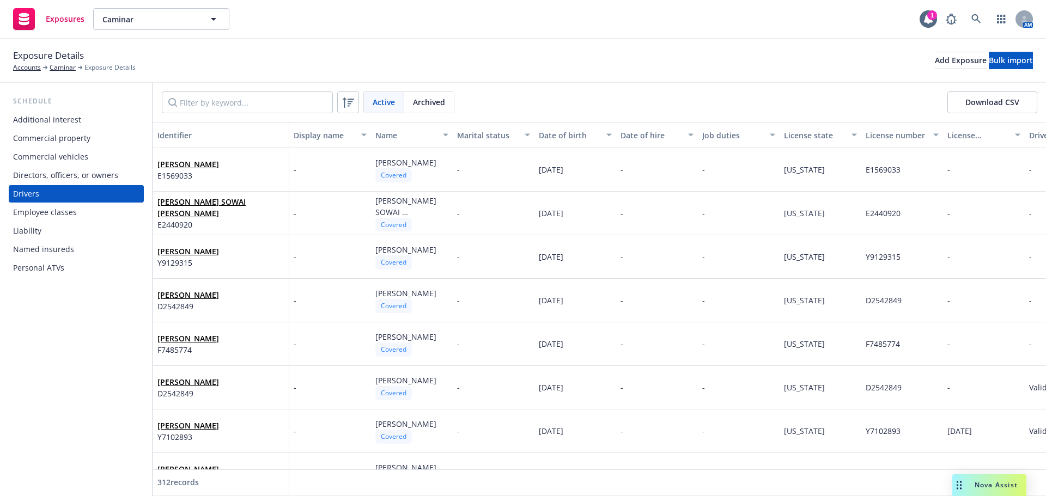
click at [32, 193] on div "Drivers" at bounding box center [26, 193] width 26 height 17
click at [935, 63] on div "Add Exposure" at bounding box center [961, 60] width 52 height 16
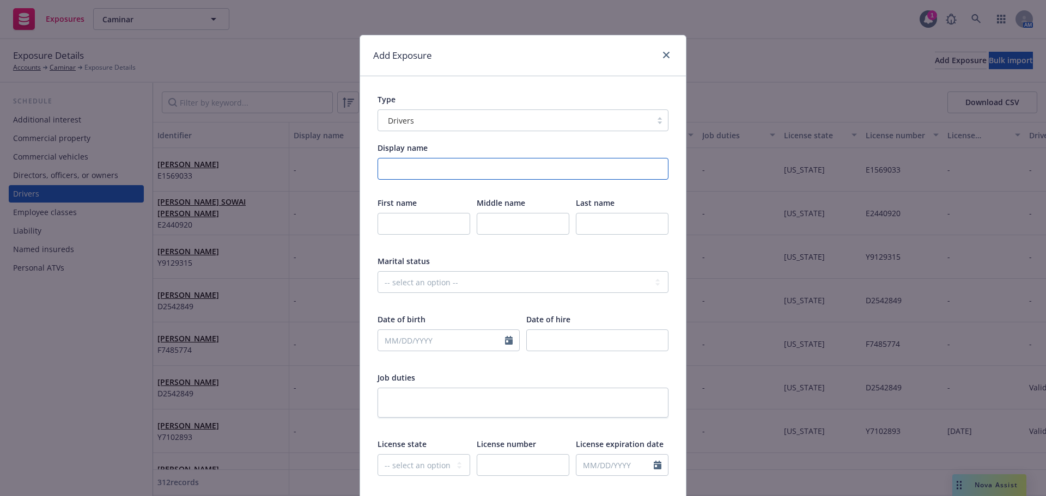
click at [421, 170] on input "Display name" at bounding box center [523, 169] width 291 height 22
click at [442, 222] on input "text" at bounding box center [424, 224] width 93 height 22
type input "Robert"
type input "Melendrez"
click at [490, 285] on select "-- select an option -- Married Single Unknown" at bounding box center [523, 282] width 291 height 22
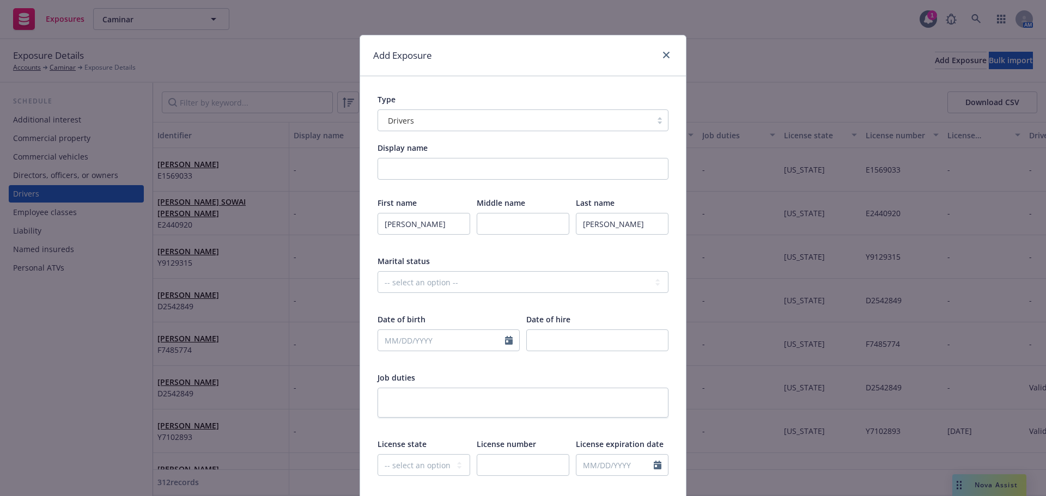
click at [508, 261] on div "Marital status" at bounding box center [523, 260] width 291 height 11
click at [449, 344] on input "text" at bounding box center [441, 340] width 127 height 21
select select "9"
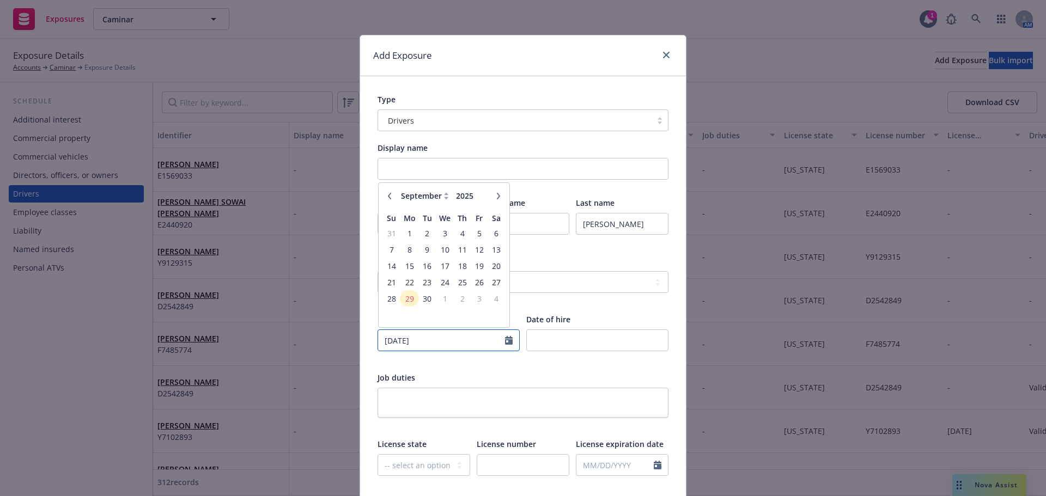
type input "[DATE]"
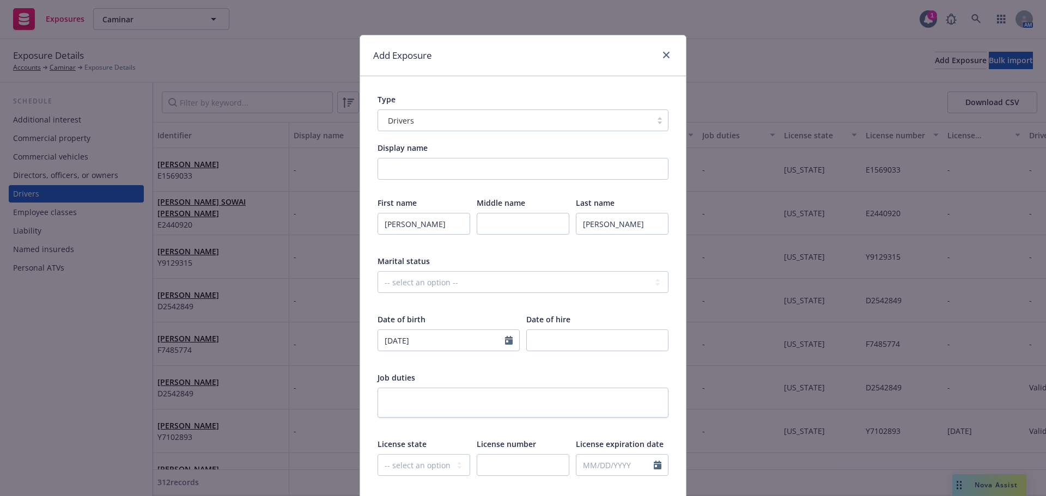
click at [506, 372] on div "Job duties" at bounding box center [523, 377] width 291 height 11
click at [445, 464] on select "-- select an option -- Alaska Alabama Arkansas American Samoa Arizona Californi…" at bounding box center [424, 465] width 93 height 22
select select "CA"
click at [445, 464] on select "-- select an option -- Alaska Alabama Arkansas American Samoa Arizona Californi…" at bounding box center [424, 465] width 93 height 22
click at [527, 474] on input "text" at bounding box center [523, 465] width 93 height 22
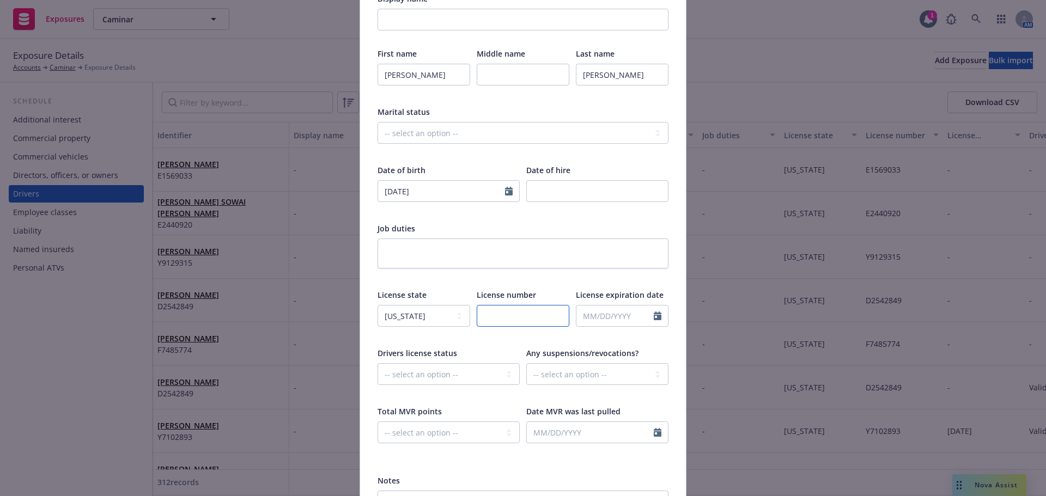
scroll to position [163, 0]
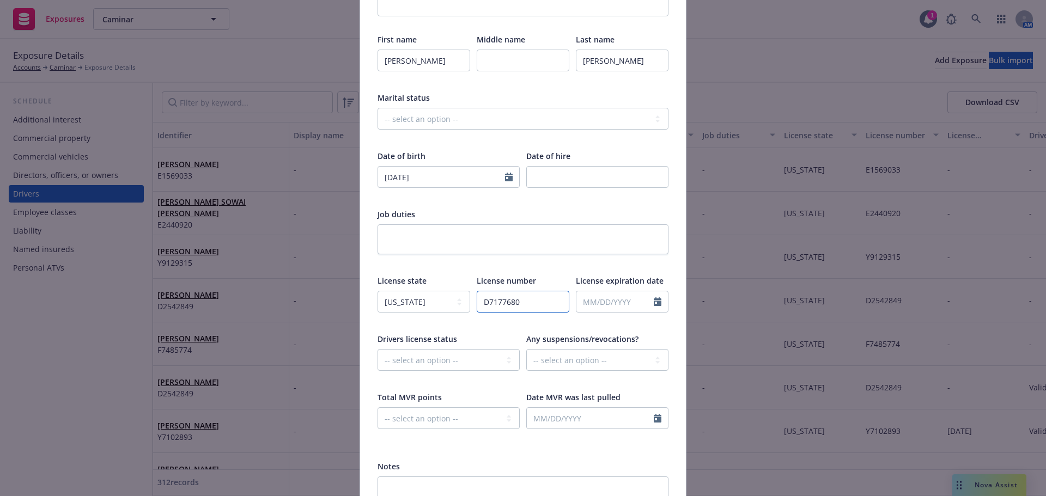
type input "D7177680"
click at [456, 357] on select "-- select an option -- Cancelled Denied Disqualified Expired Invalid Limited No…" at bounding box center [449, 360] width 142 height 22
select select "VALID"
click at [378, 349] on select "-- select an option -- Cancelled Denied Disqualified Expired Invalid Limited No…" at bounding box center [449, 360] width 142 height 22
click at [654, 420] on icon "Calendar" at bounding box center [658, 418] width 8 height 9
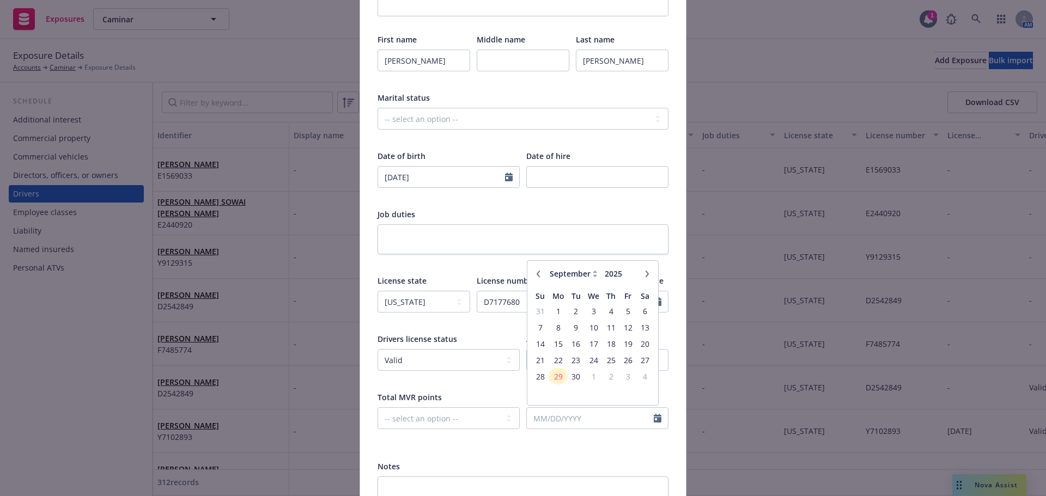
click at [535, 277] on icon "button" at bounding box center [538, 274] width 7 height 7
select select "8"
click at [572, 328] on span "5" at bounding box center [576, 328] width 15 height 14
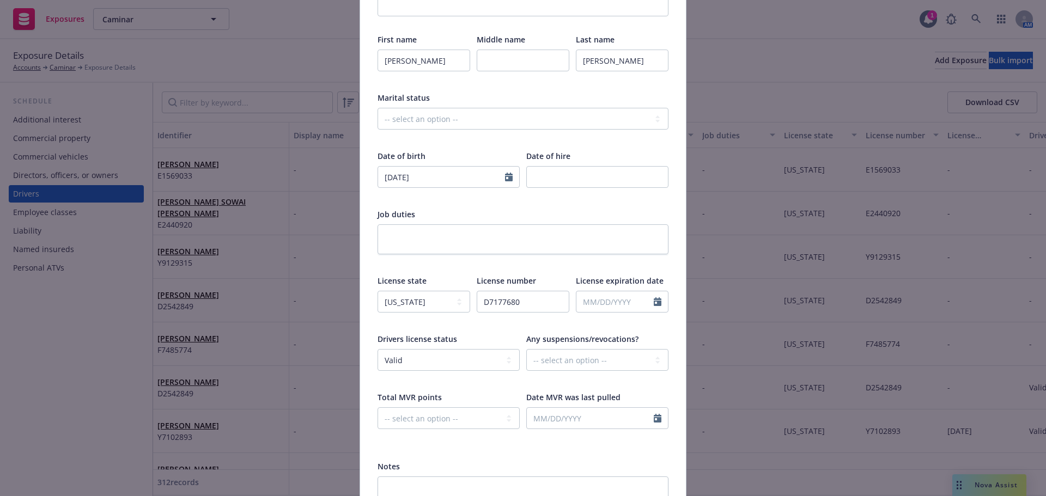
type input "[DATE]"
click at [588, 455] on div "Display name First name Robert Middle name Last name Melendrez Marital status -…" at bounding box center [523, 243] width 291 height 528
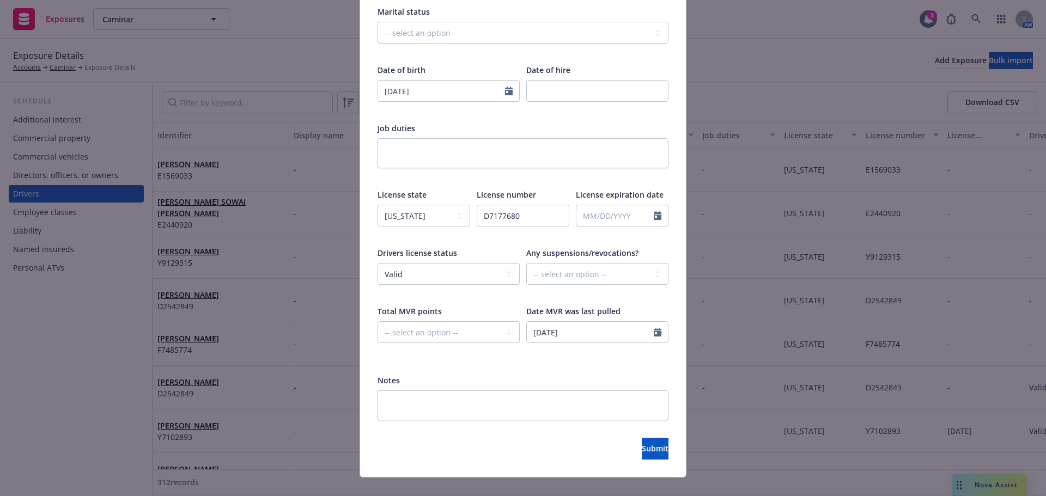
scroll to position [266, 0]
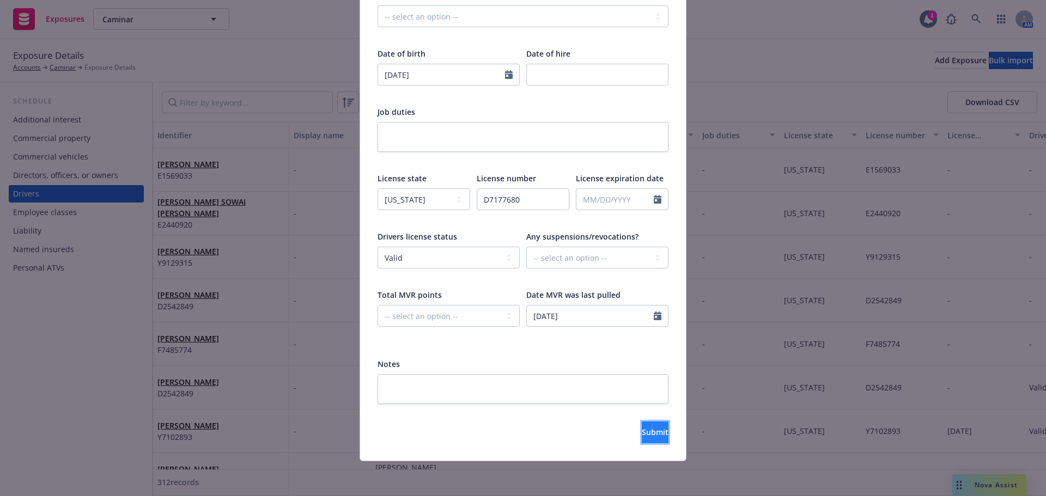
click at [642, 438] on button "Submit" at bounding box center [655, 433] width 27 height 22
